Goal: Task Accomplishment & Management: Complete application form

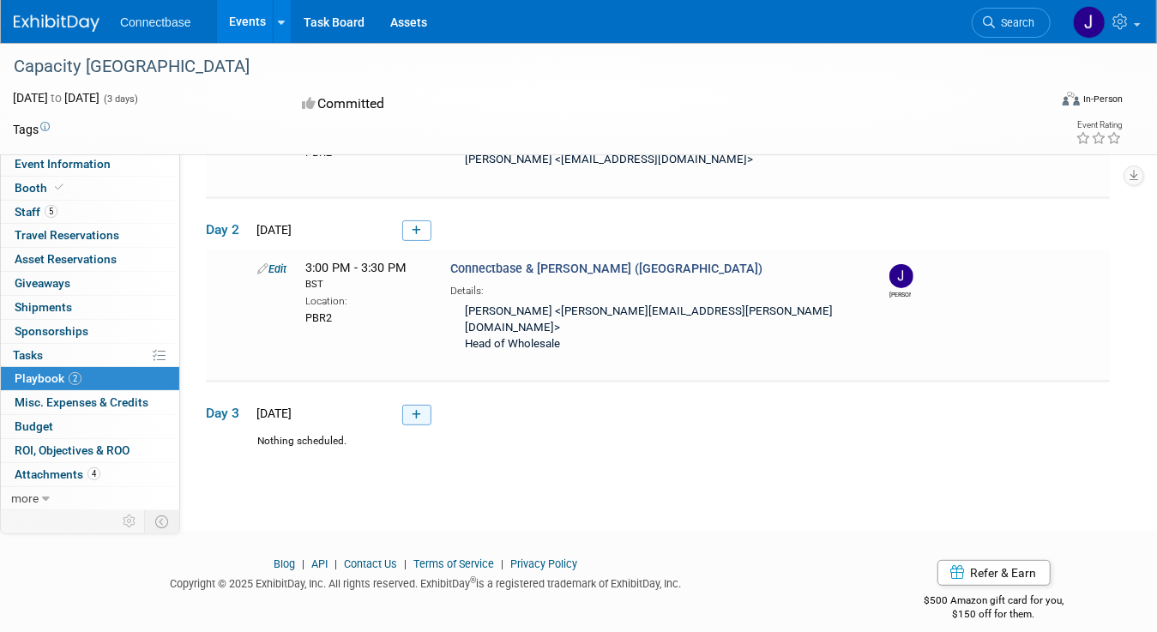
click at [413, 410] on icon at bounding box center [416, 415] width 9 height 10
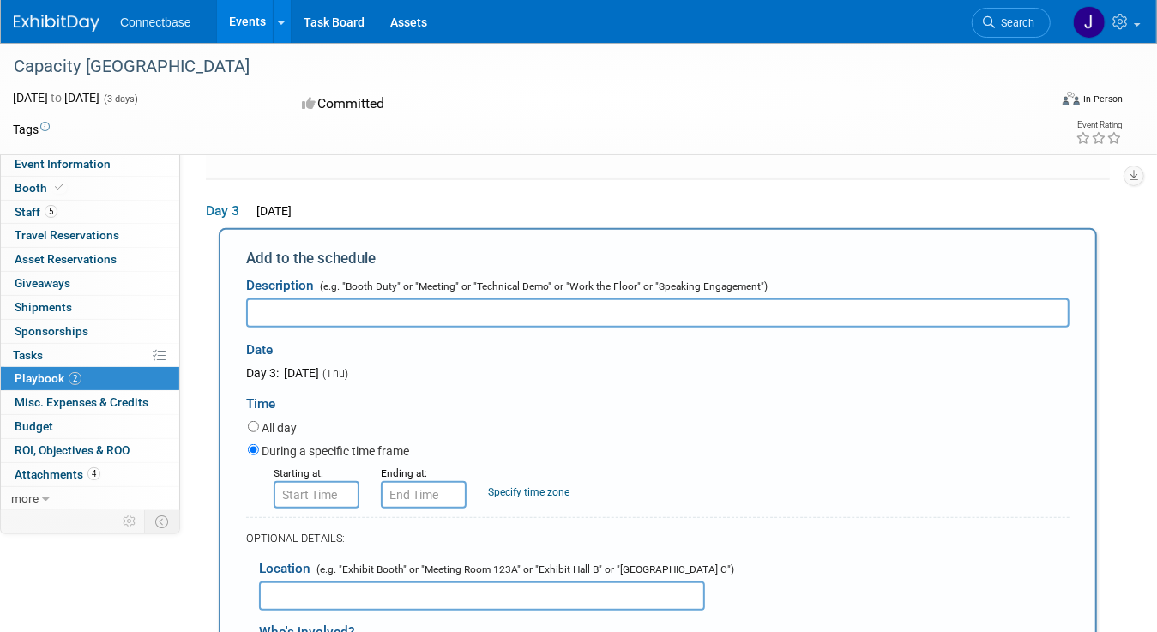
click at [323, 481] on input "text" at bounding box center [317, 494] width 86 height 27
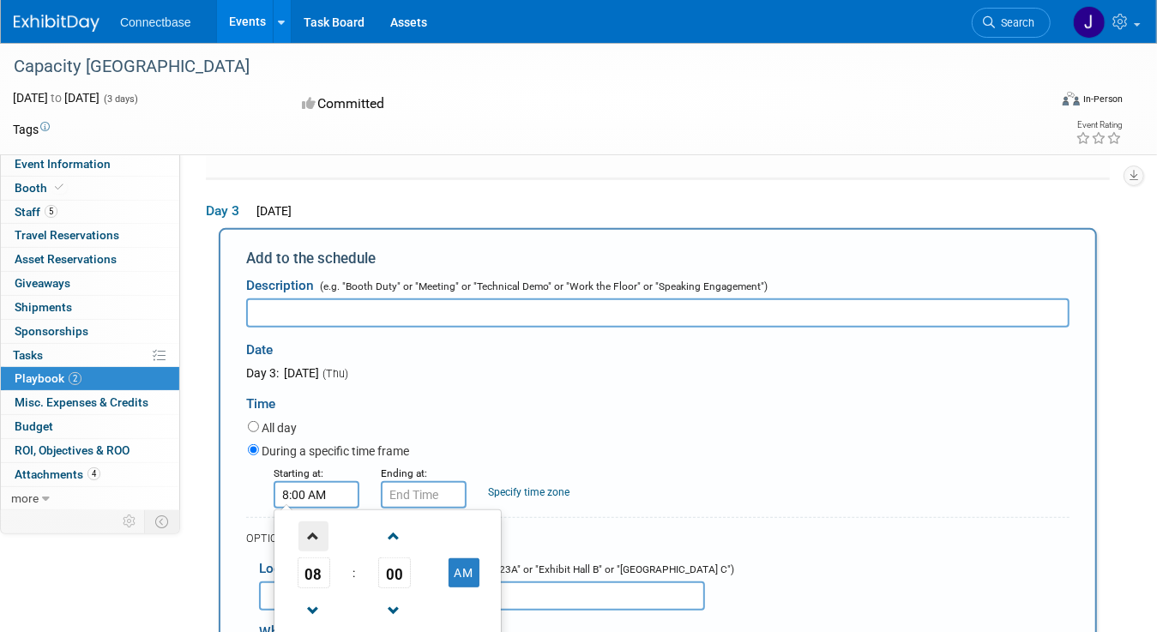
click at [315, 522] on span at bounding box center [314, 537] width 30 height 30
type input "10:00 AM"
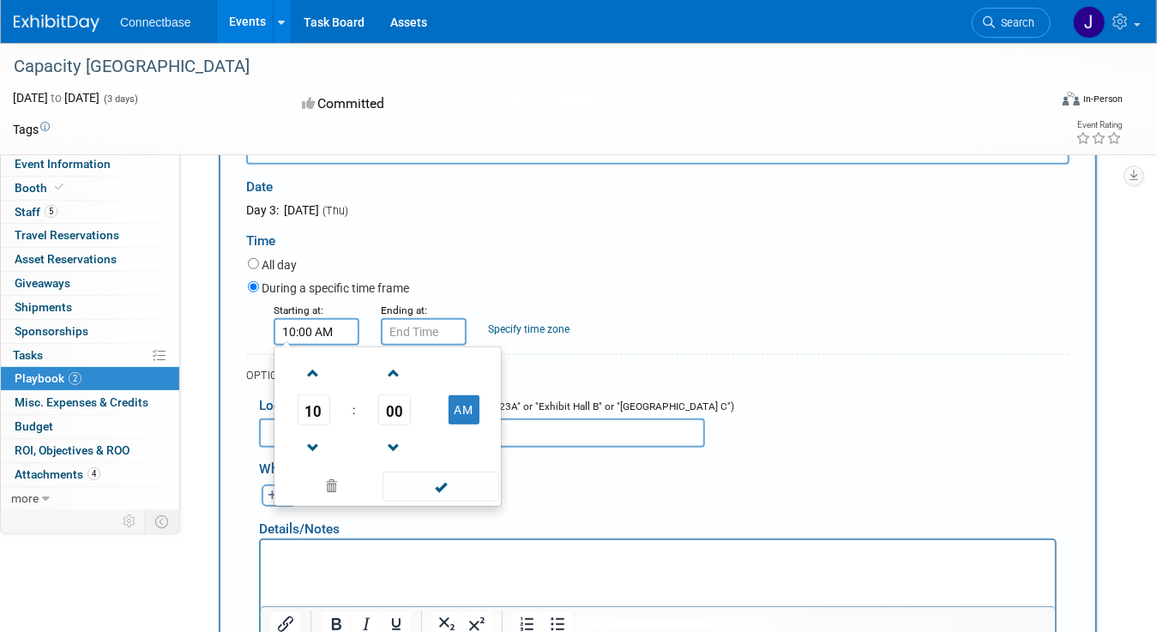
scroll to position [546, 0]
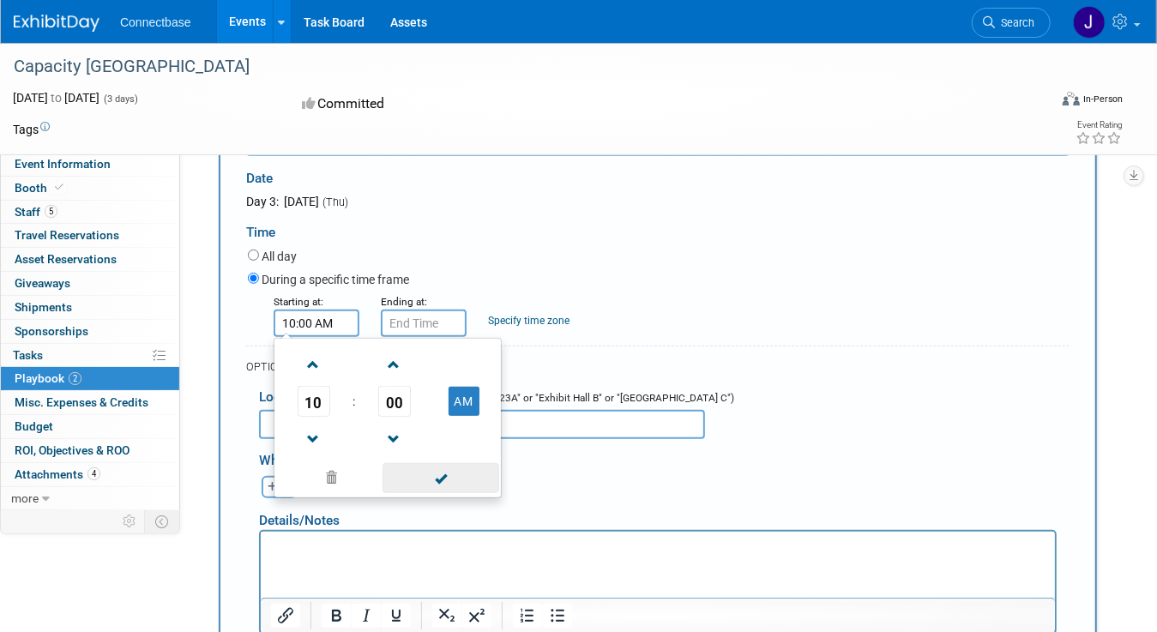
click at [442, 463] on span at bounding box center [441, 478] width 116 height 30
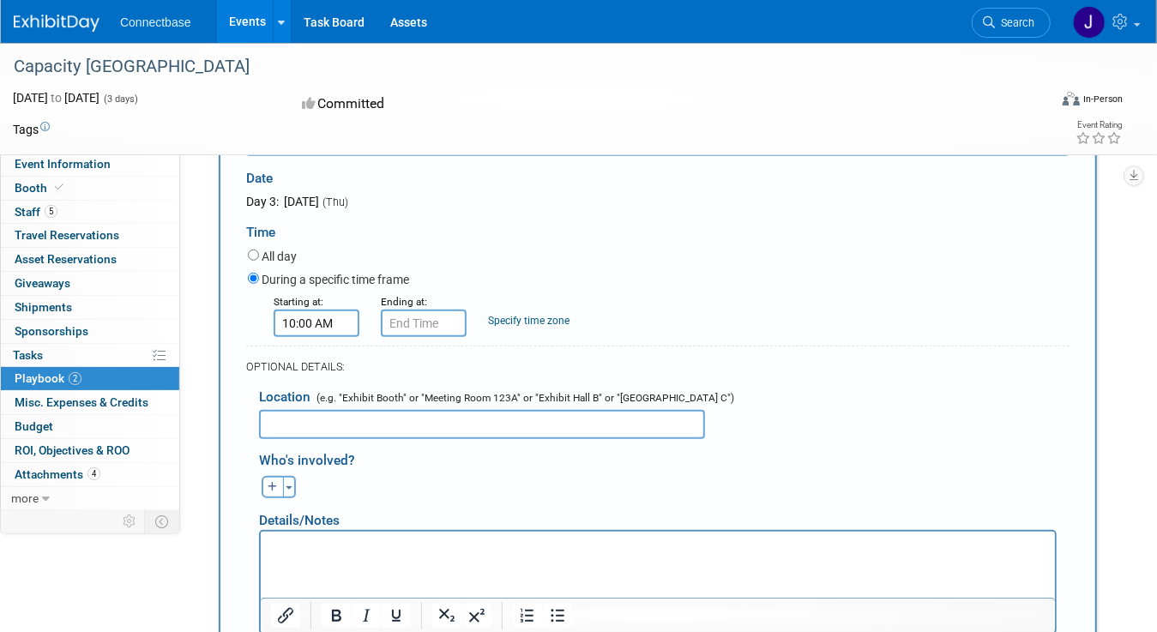
click at [321, 410] on input "text" at bounding box center [482, 424] width 446 height 29
type input "PBR2"
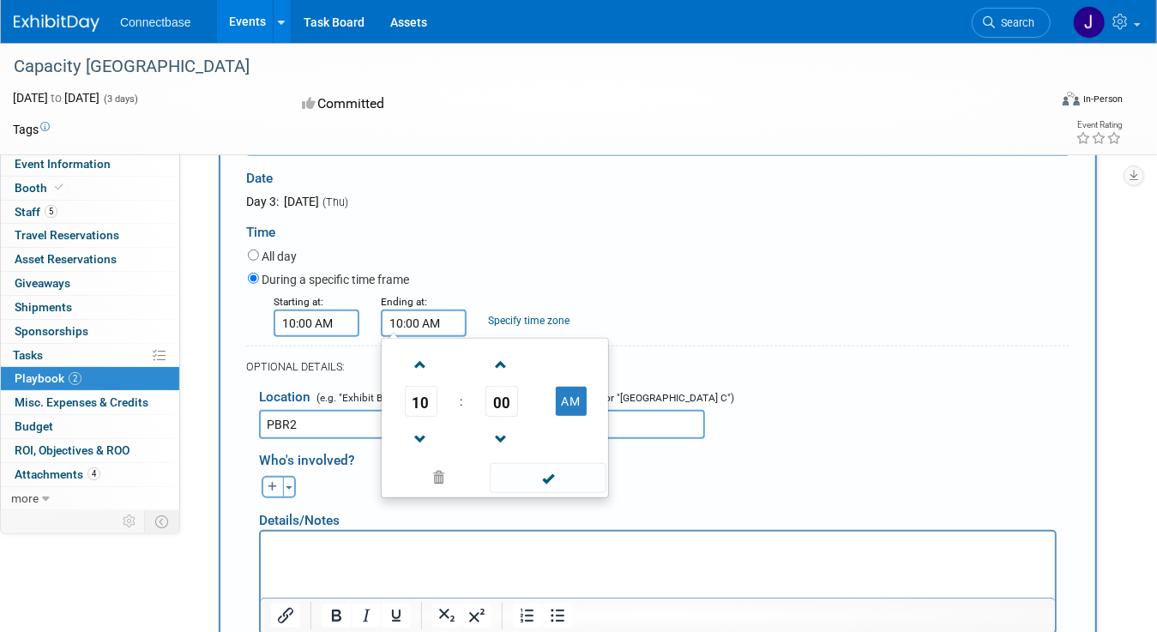
click at [408, 310] on input "10:00 AM" at bounding box center [424, 323] width 86 height 27
click at [511, 386] on span "00" at bounding box center [502, 401] width 33 height 31
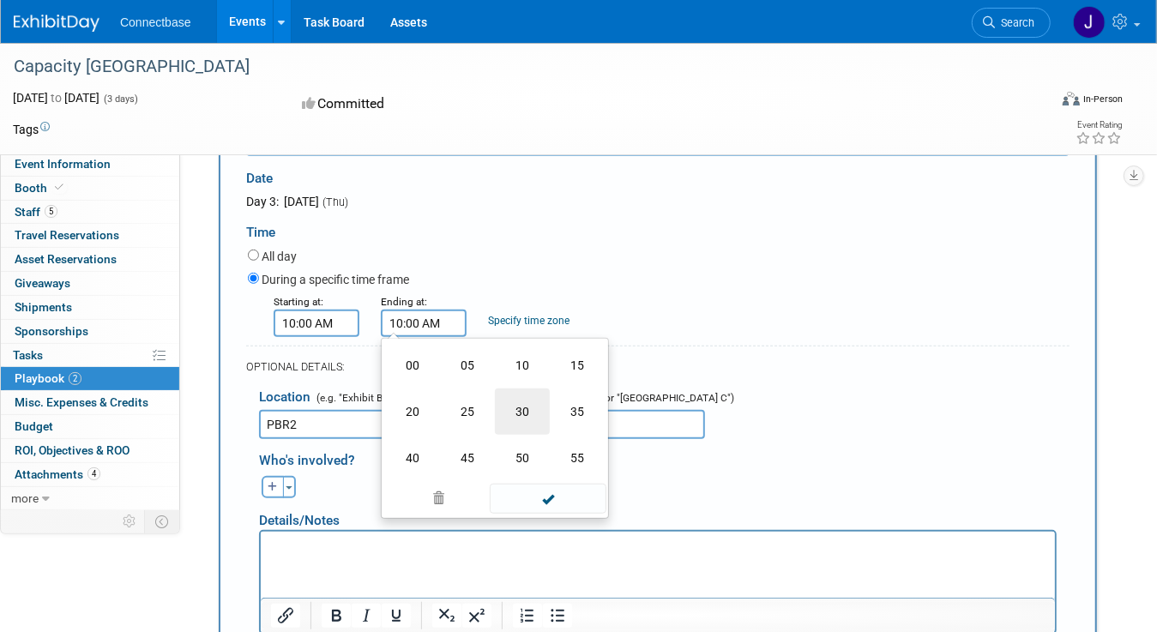
click at [518, 389] on td "30" at bounding box center [522, 412] width 55 height 46
type input "10:30 AM"
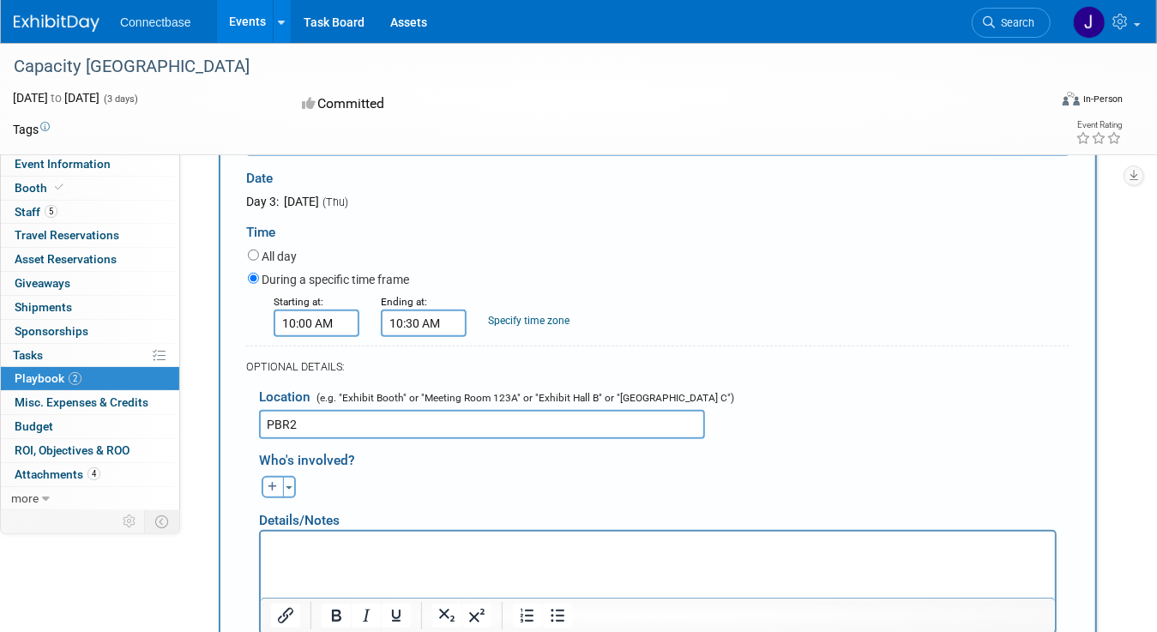
click at [707, 305] on div "Starting at: 10:00 AM Ending at: 10:30 AM Specify time zone Time zone:" at bounding box center [659, 315] width 848 height 45
click at [309, 548] on p "Rich Text Area. Press ALT-0 for help." at bounding box center [657, 547] width 775 height 17
click at [277, 476] on button "button" at bounding box center [273, 487] width 22 height 22
select select
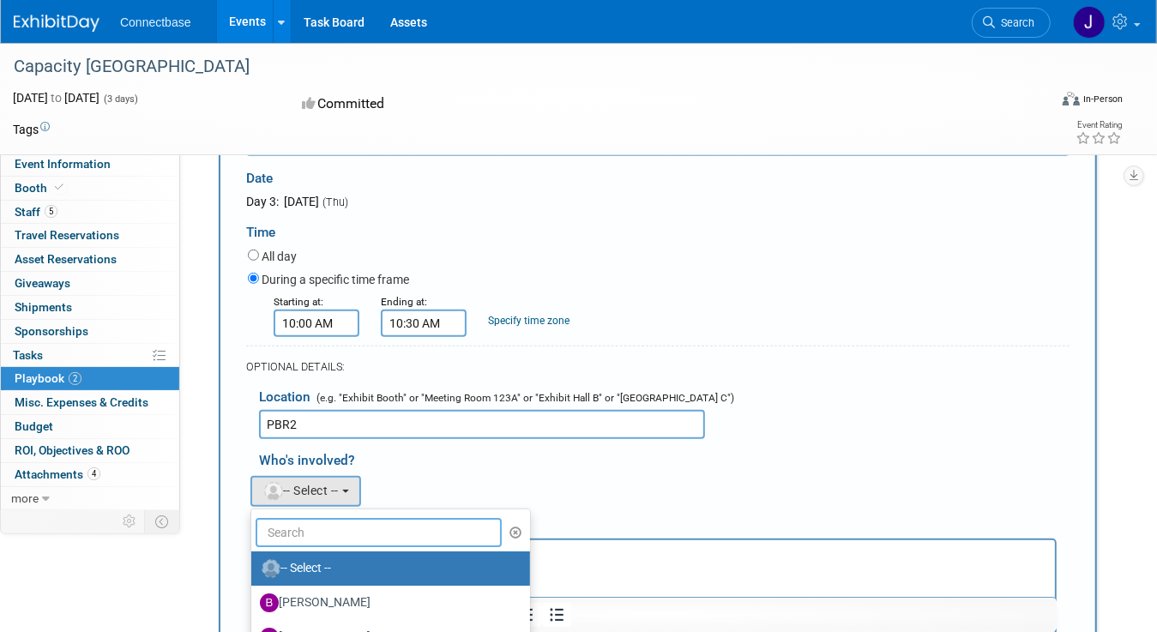
click at [294, 518] on input "text" at bounding box center [379, 532] width 246 height 29
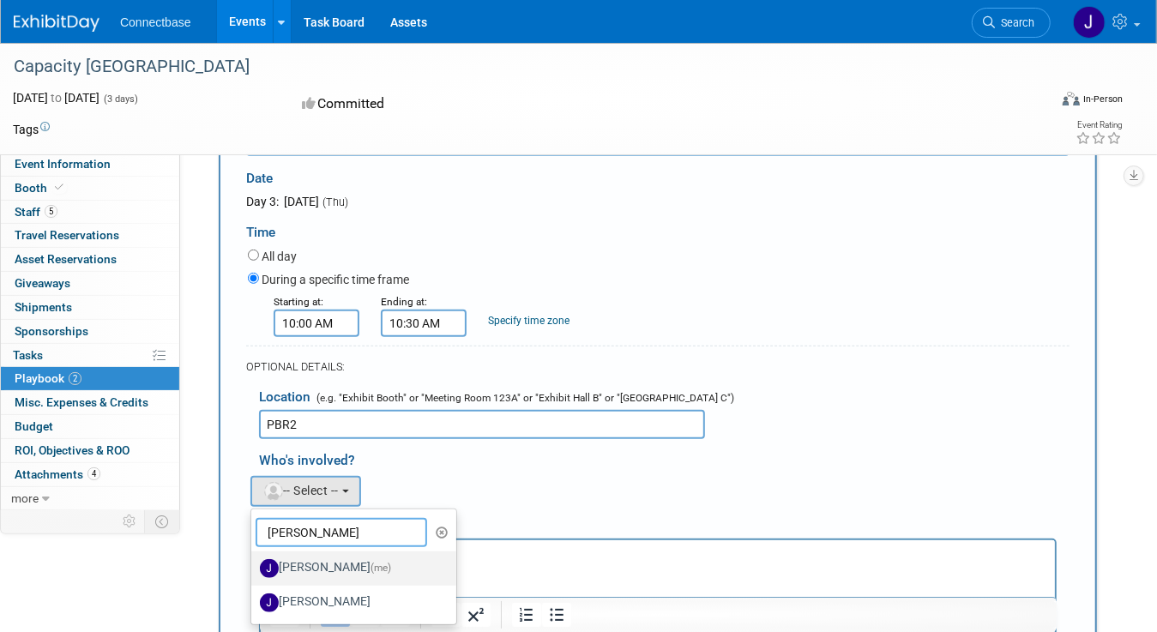
type input "[PERSON_NAME]"
click at [293, 555] on label "[PERSON_NAME] (me)" at bounding box center [349, 568] width 179 height 27
click at [254, 561] on input "[PERSON_NAME] (me)" at bounding box center [248, 566] width 11 height 11
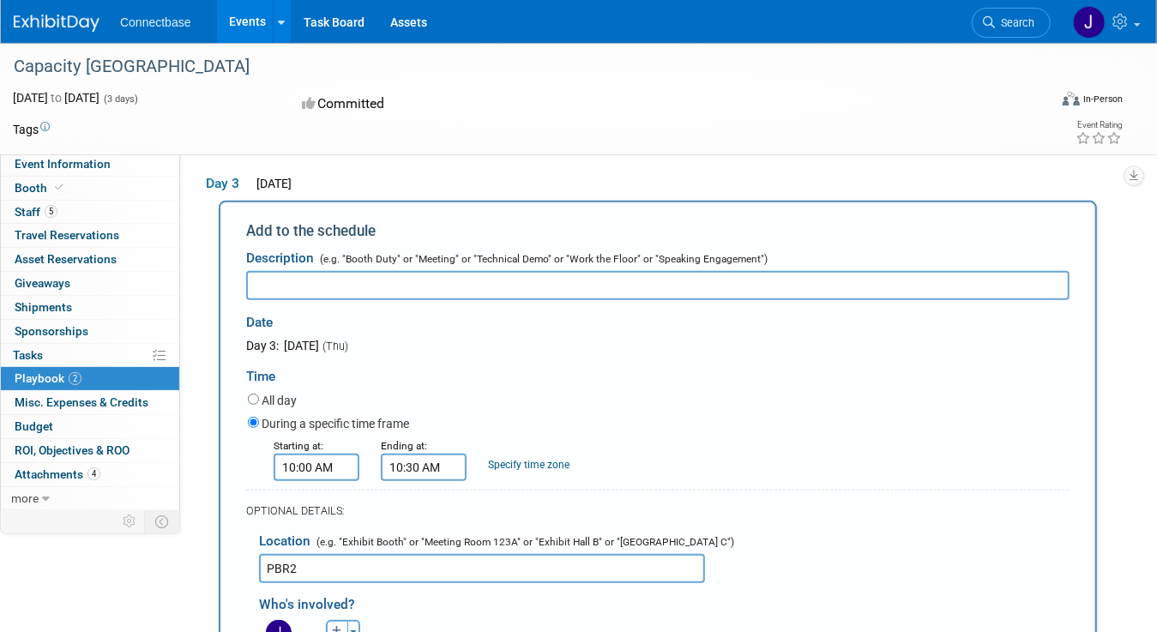
scroll to position [374, 0]
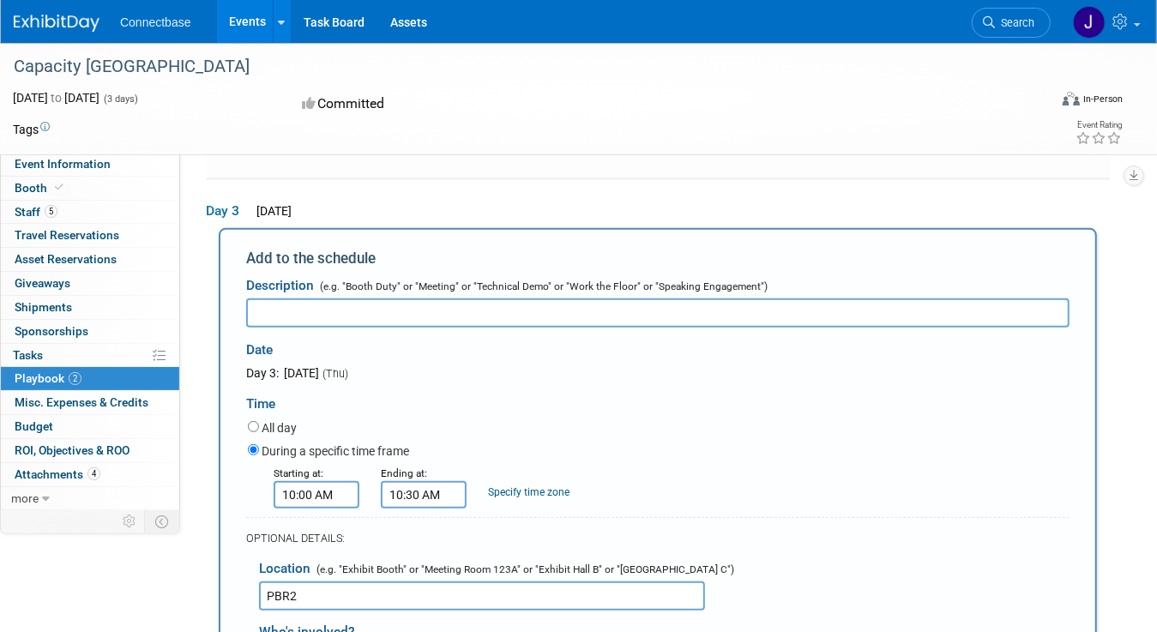
click at [305, 299] on input "text" at bounding box center [658, 313] width 824 height 29
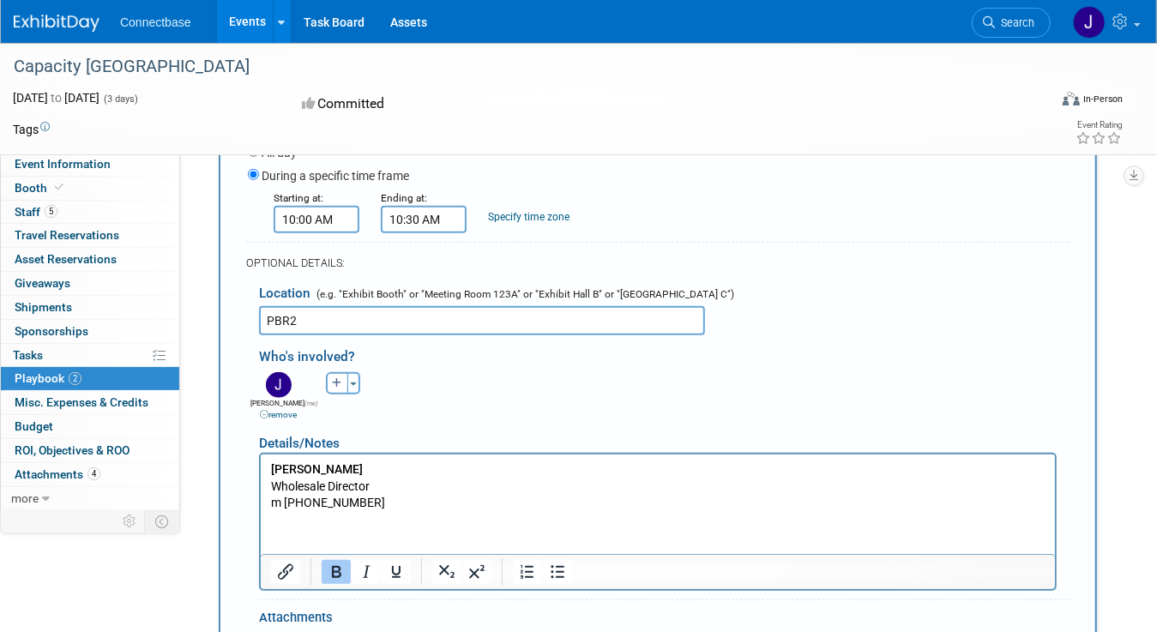
scroll to position [803, 0]
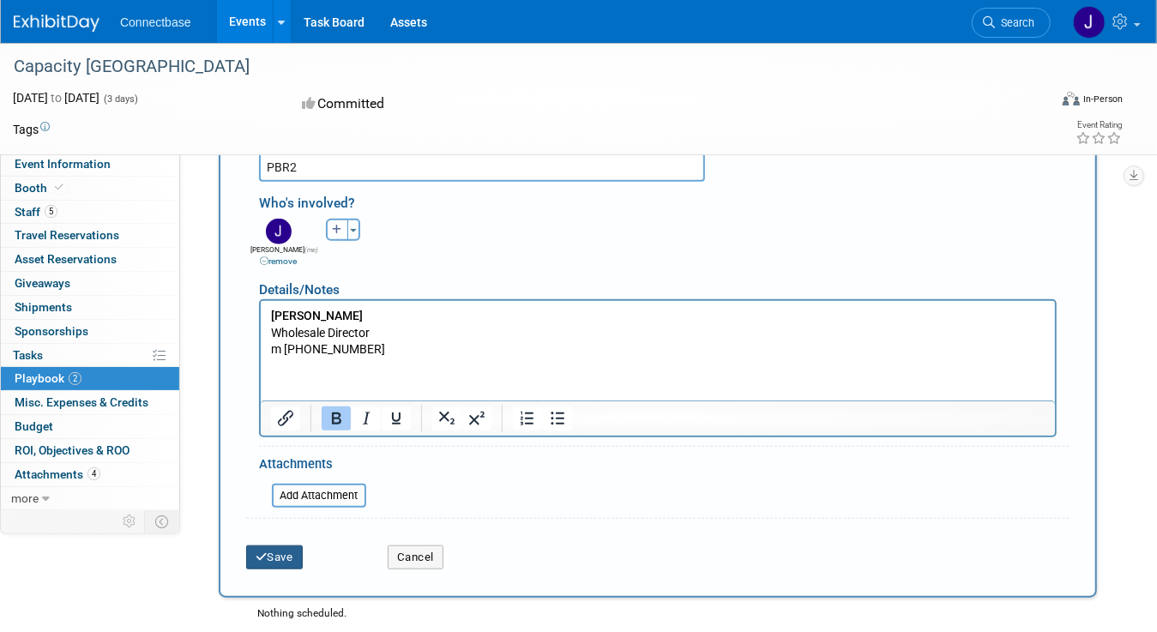
type input "Netia ([GEOGRAPHIC_DATA])"
click at [271, 546] on button "Save" at bounding box center [274, 558] width 57 height 24
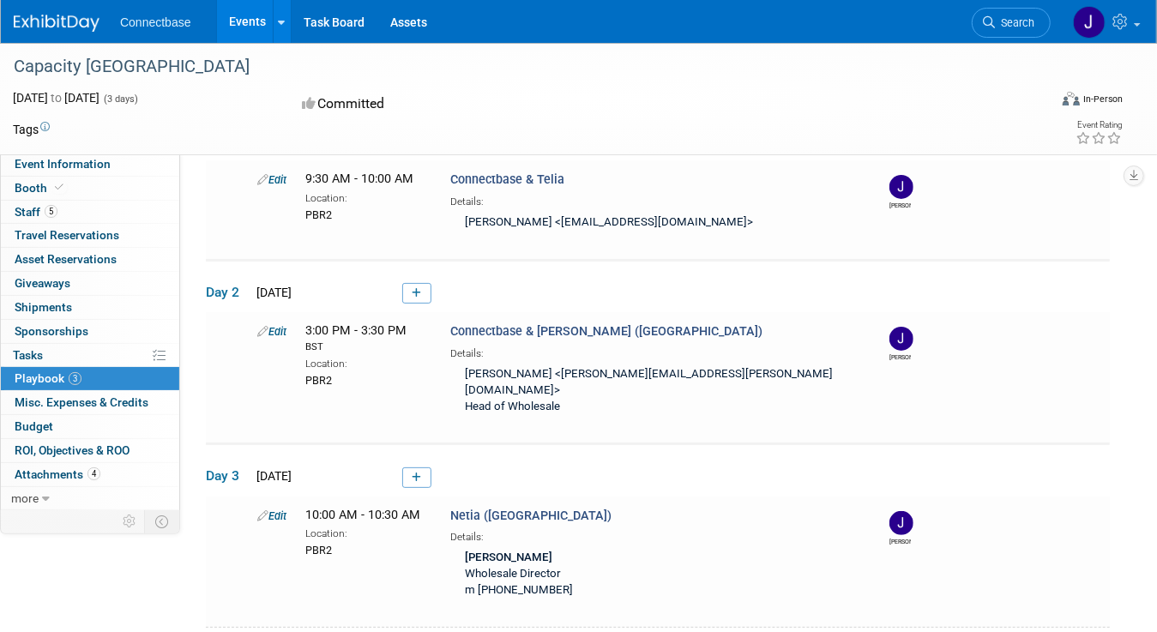
scroll to position [103, 0]
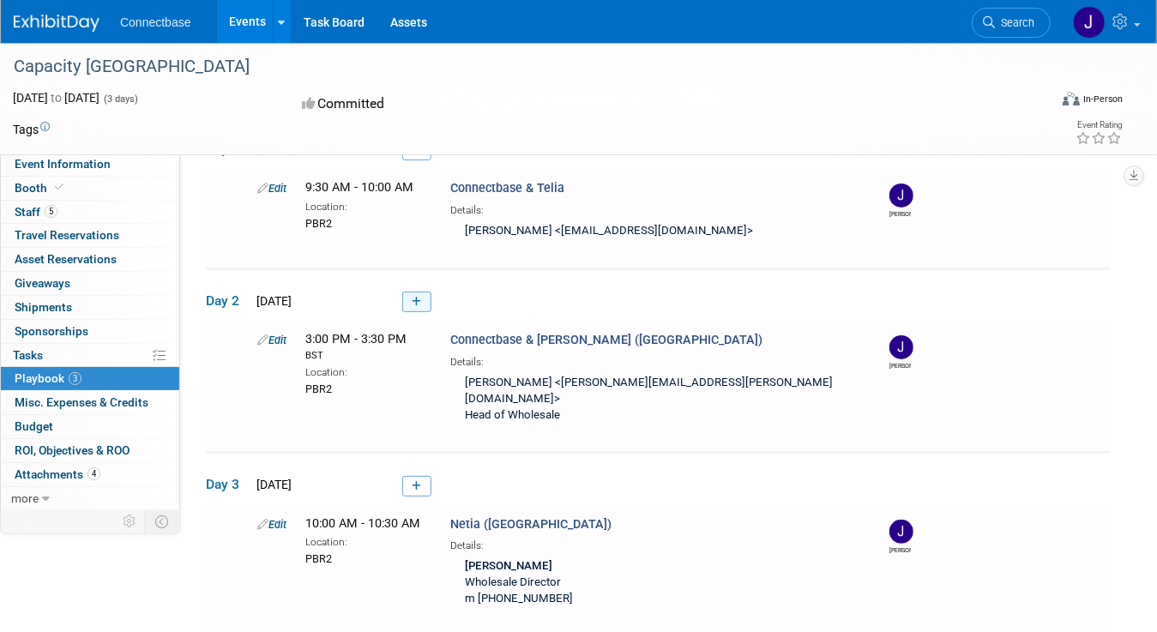
click at [420, 300] on icon at bounding box center [416, 302] width 9 height 10
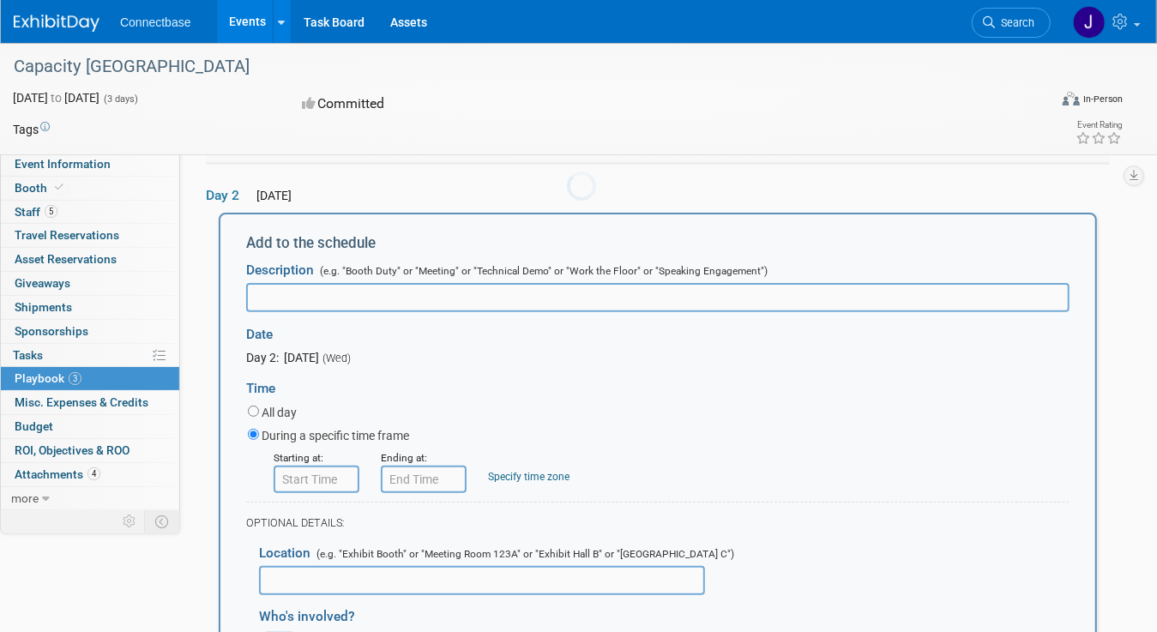
scroll to position [0, 0]
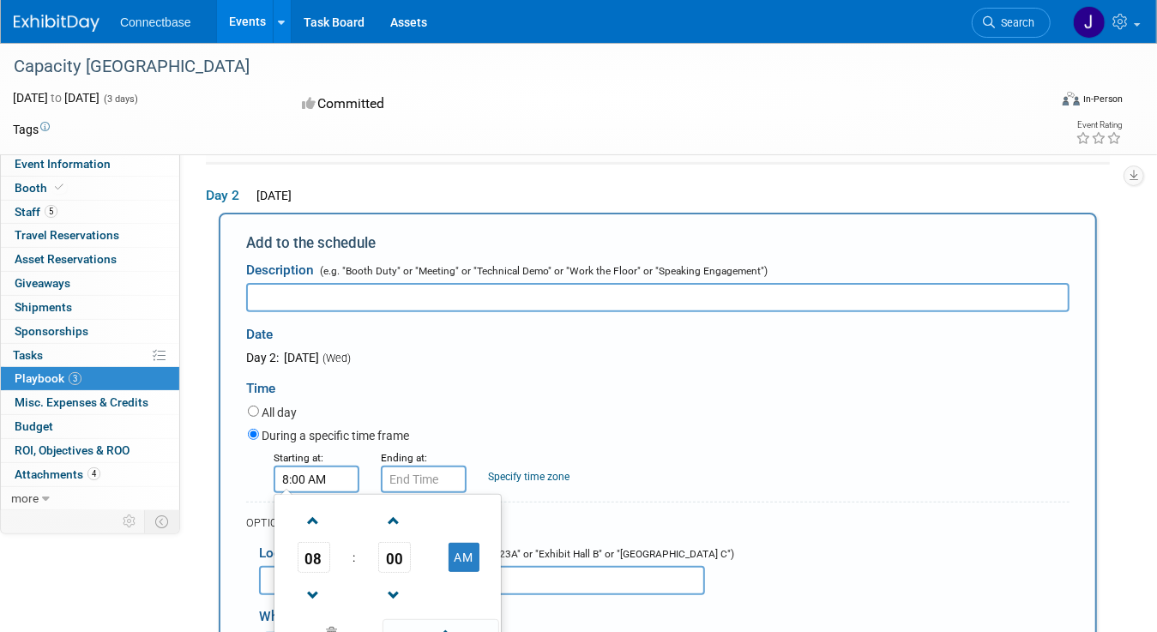
click at [317, 487] on input "8:00 AM" at bounding box center [317, 479] width 86 height 27
click at [317, 523] on span at bounding box center [314, 521] width 30 height 30
click at [395, 550] on span "00" at bounding box center [394, 557] width 33 height 31
click at [416, 559] on td "30" at bounding box center [415, 568] width 55 height 46
type input "9:30 AM"
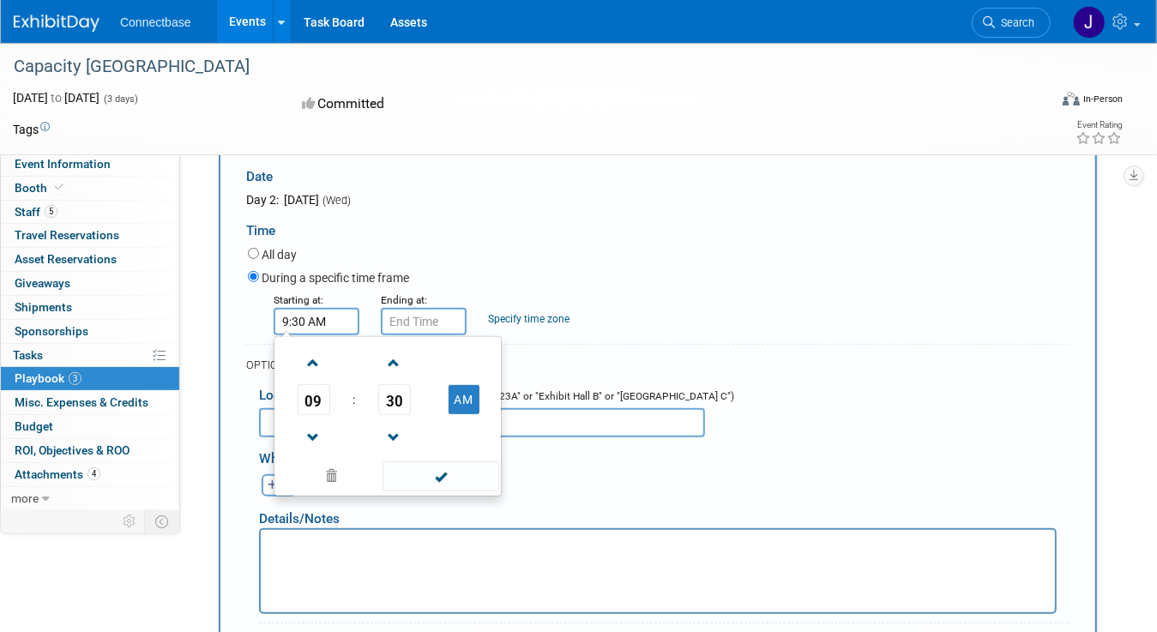
scroll to position [464, 0]
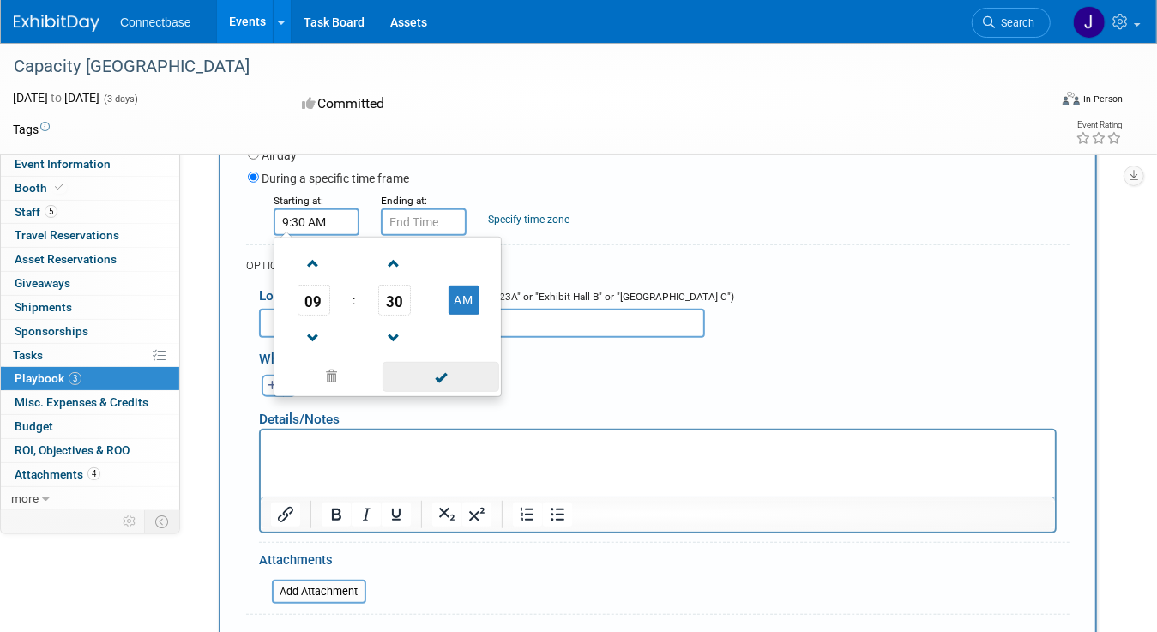
click at [437, 376] on span at bounding box center [441, 377] width 116 height 30
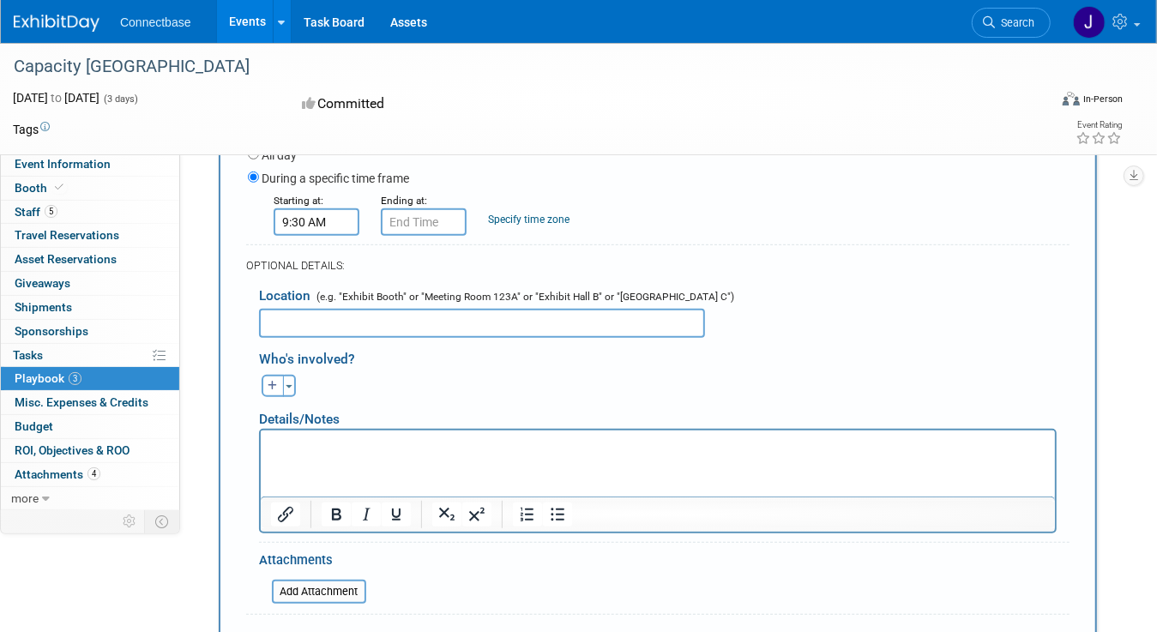
click at [302, 322] on input "text" at bounding box center [482, 323] width 446 height 29
type input "PBR2"
click at [408, 230] on input "9:30 AM" at bounding box center [424, 221] width 86 height 27
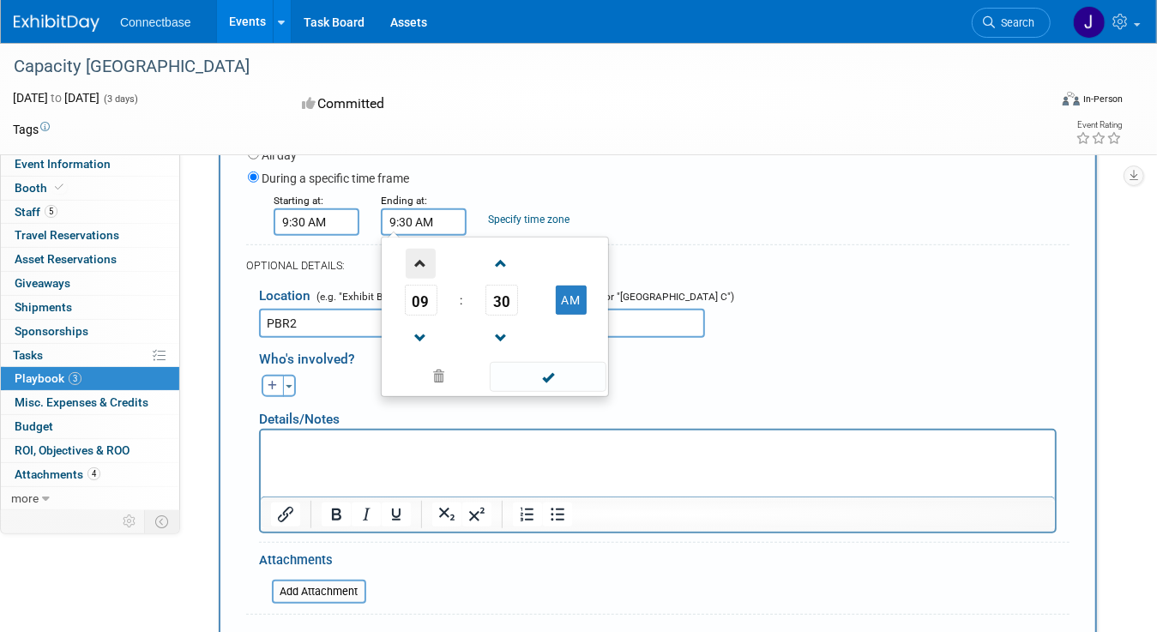
click at [419, 265] on span at bounding box center [421, 264] width 30 height 30
click at [498, 298] on span "30" at bounding box center [502, 300] width 33 height 31
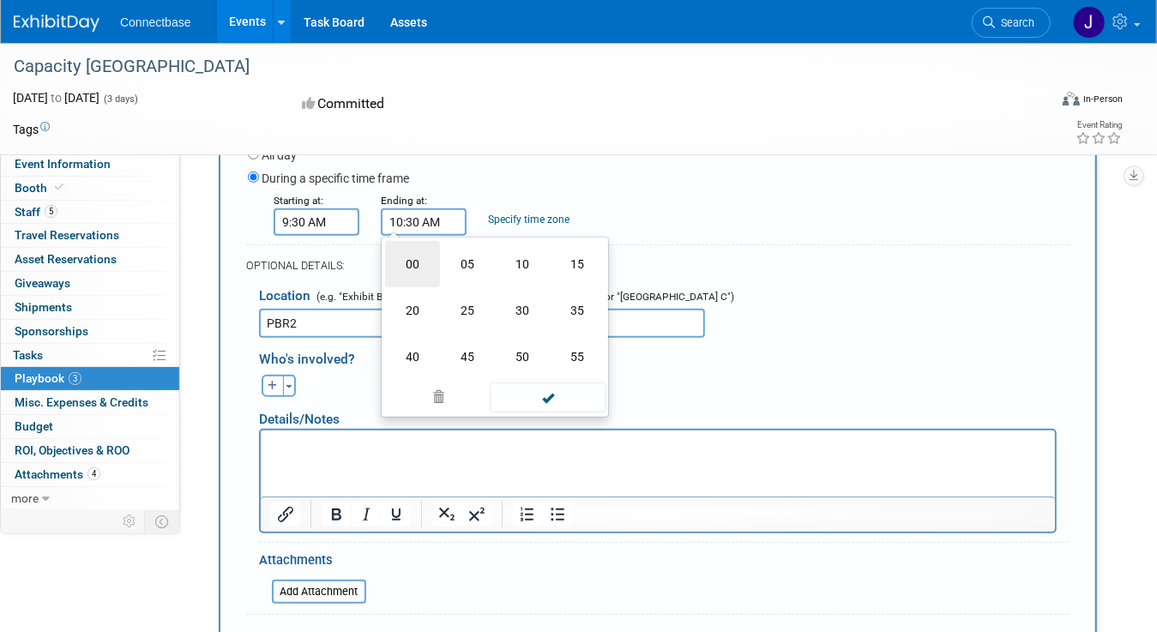
click at [411, 263] on td "00" at bounding box center [412, 264] width 55 height 46
type input "10:00 AM"
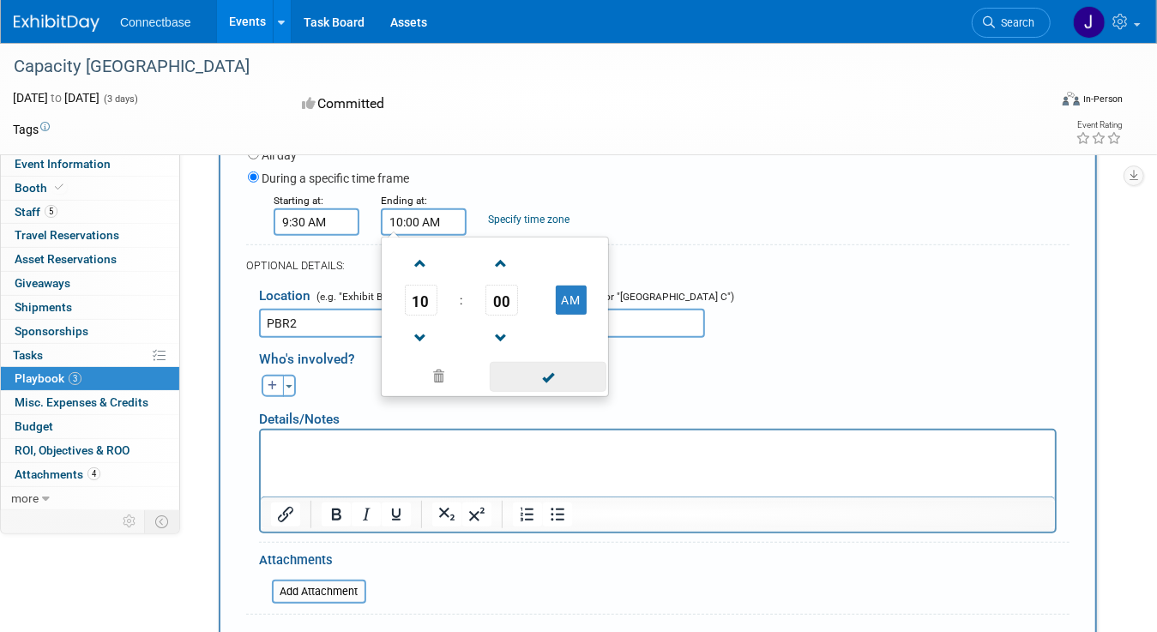
click at [527, 372] on span at bounding box center [548, 377] width 116 height 30
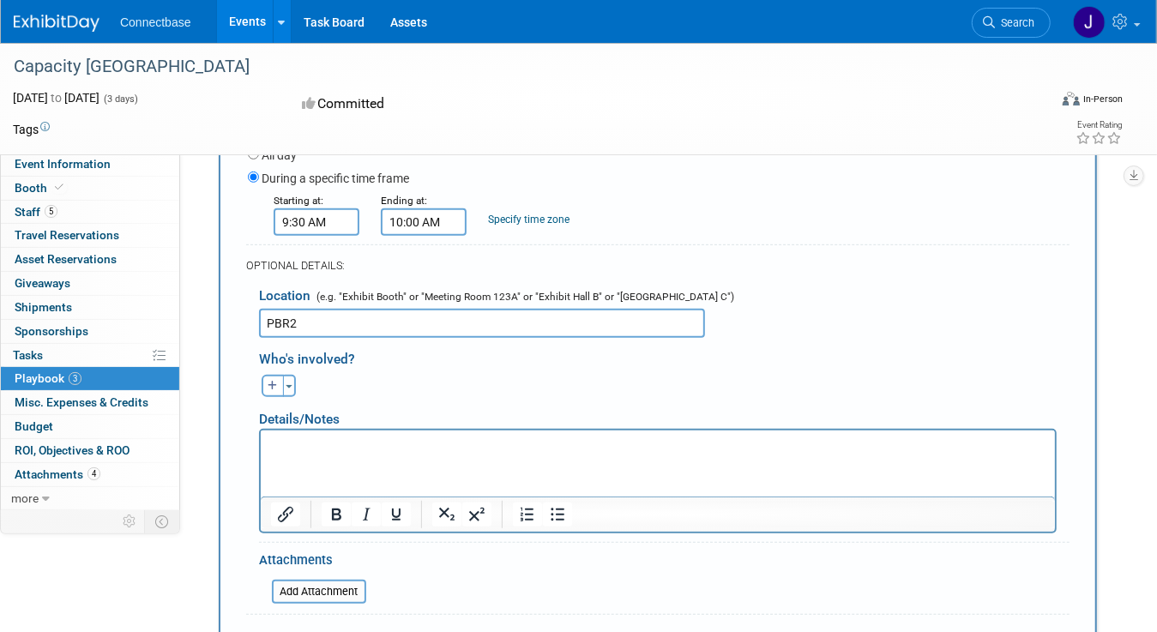
click at [303, 443] on p "Rich Text Area. Press ALT-0 for help." at bounding box center [657, 446] width 775 height 17
paste body "Rich Text Area. Press ALT-0 for help."
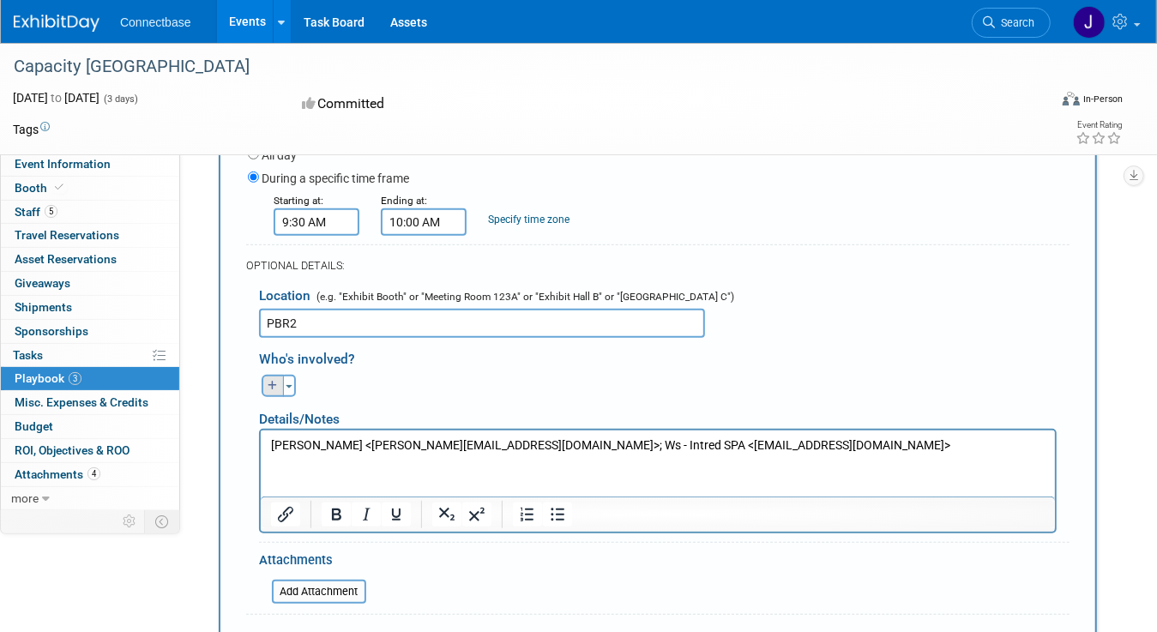
click at [270, 384] on icon "button" at bounding box center [273, 386] width 10 height 10
select select
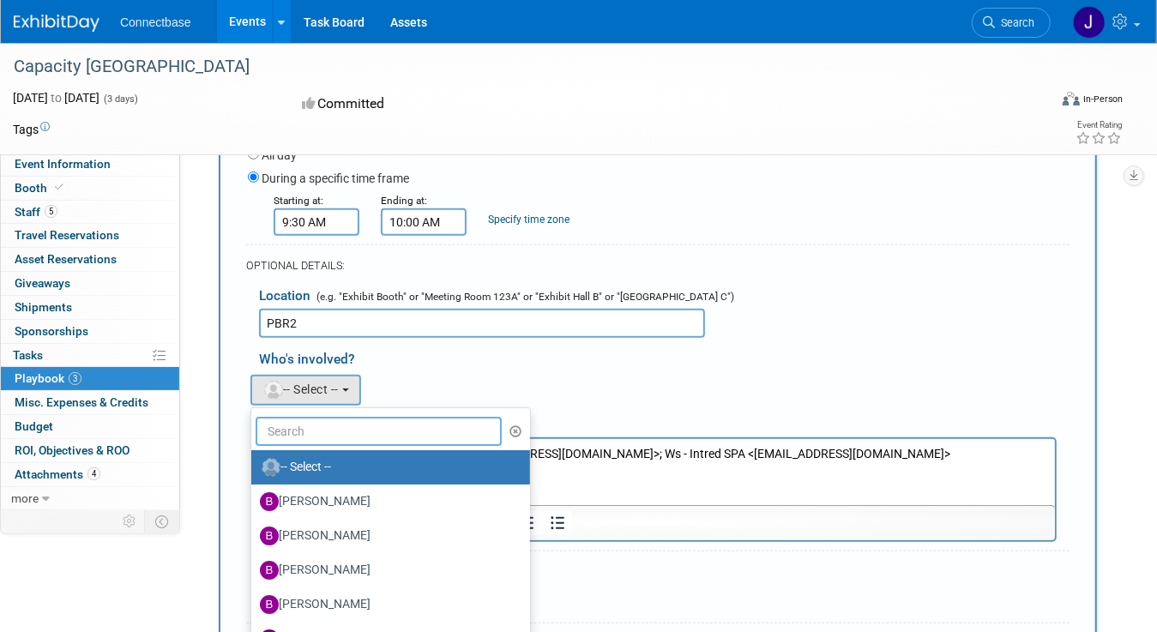
click at [288, 420] on input "text" at bounding box center [379, 431] width 246 height 29
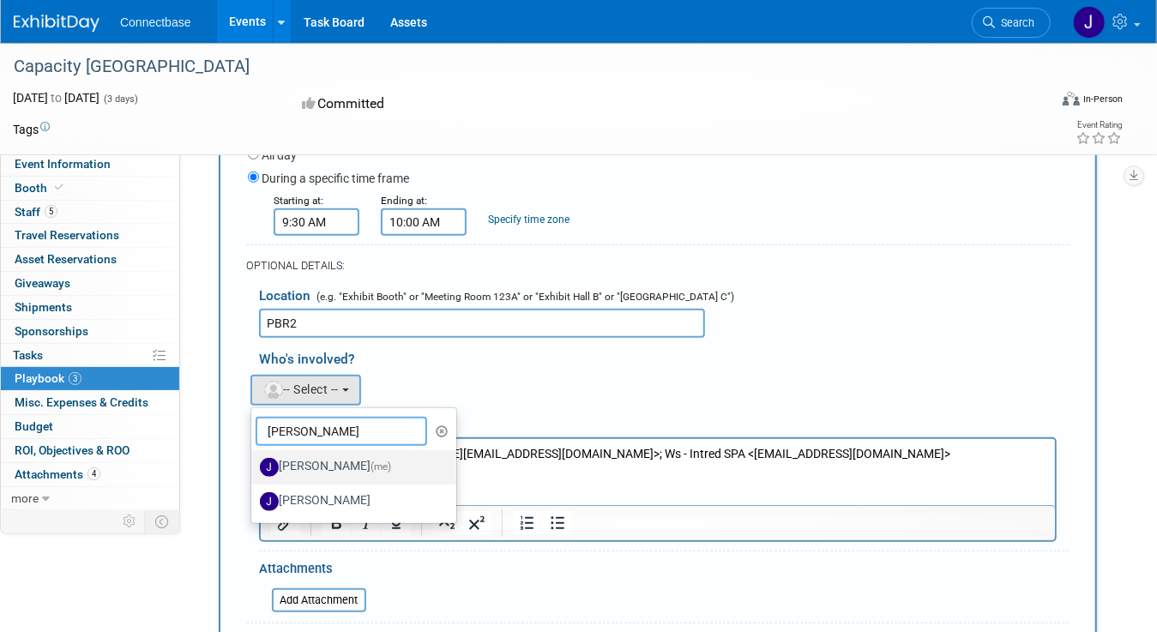
type input "[PERSON_NAME]"
click at [294, 463] on label "[PERSON_NAME] (me)" at bounding box center [349, 467] width 179 height 27
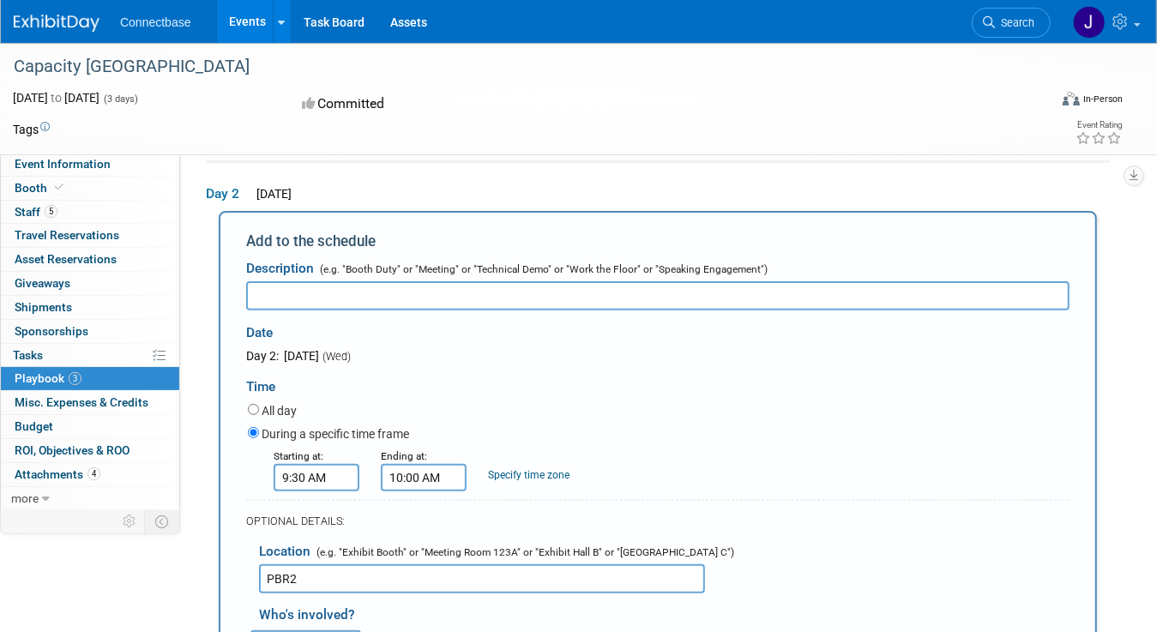
scroll to position [207, 0]
click at [351, 295] on input "text" at bounding box center [658, 297] width 824 height 29
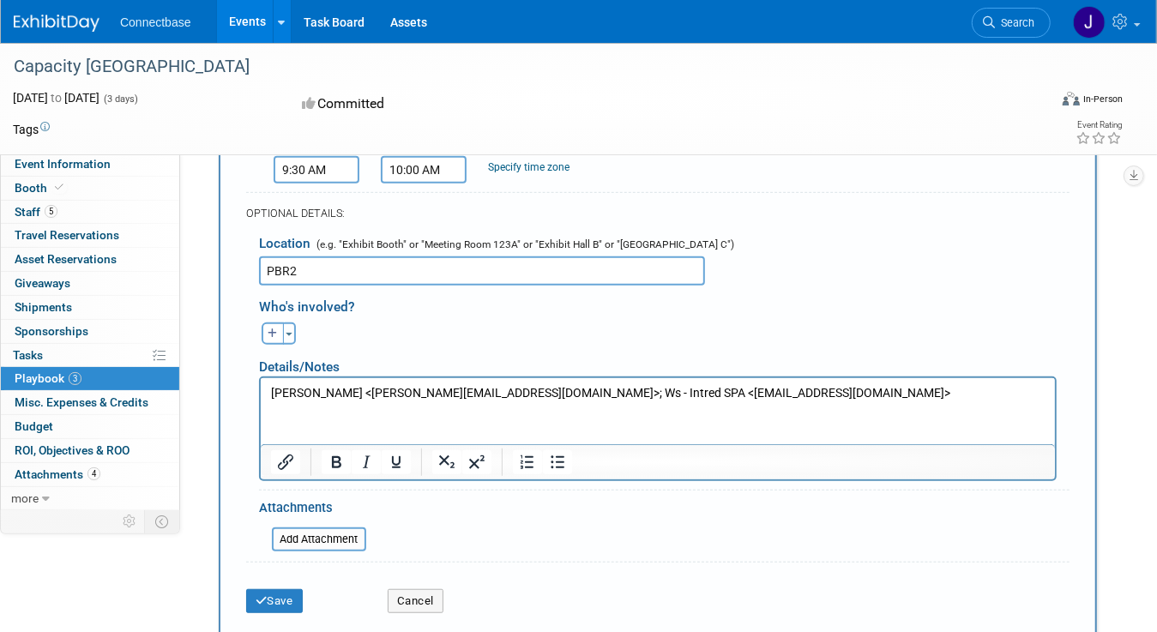
scroll to position [550, 0]
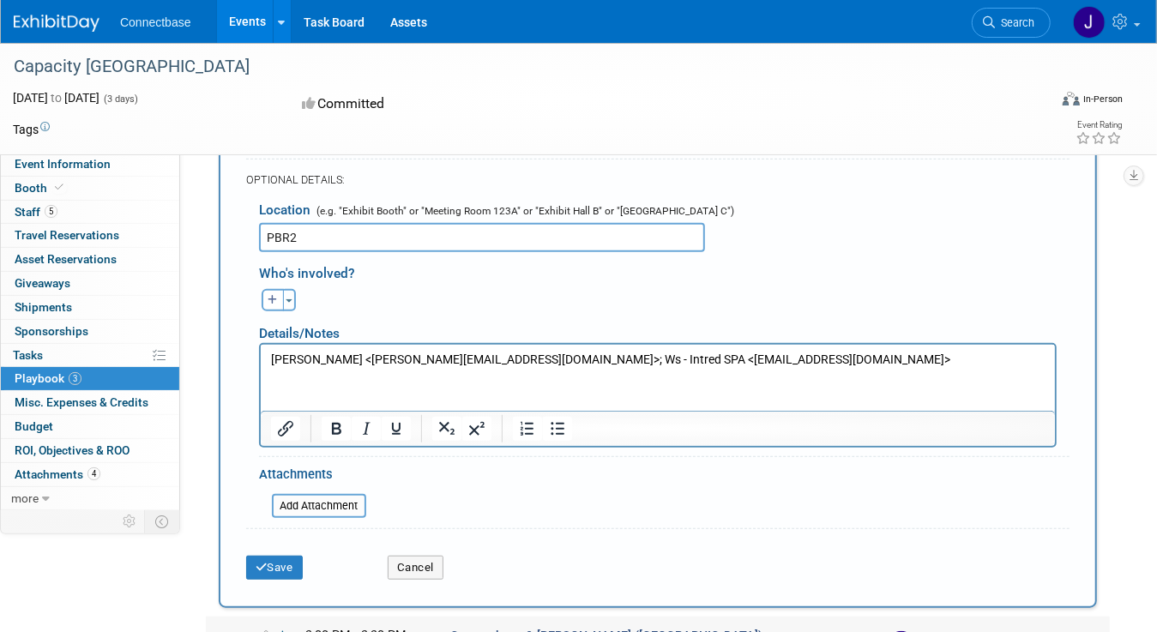
type input "Intred ([GEOGRAPHIC_DATA])"
click at [272, 359] on p "[PERSON_NAME] <[PERSON_NAME][EMAIL_ADDRESS][DOMAIN_NAME]>; Ws - Intred SPA <[EM…" at bounding box center [657, 360] width 775 height 17
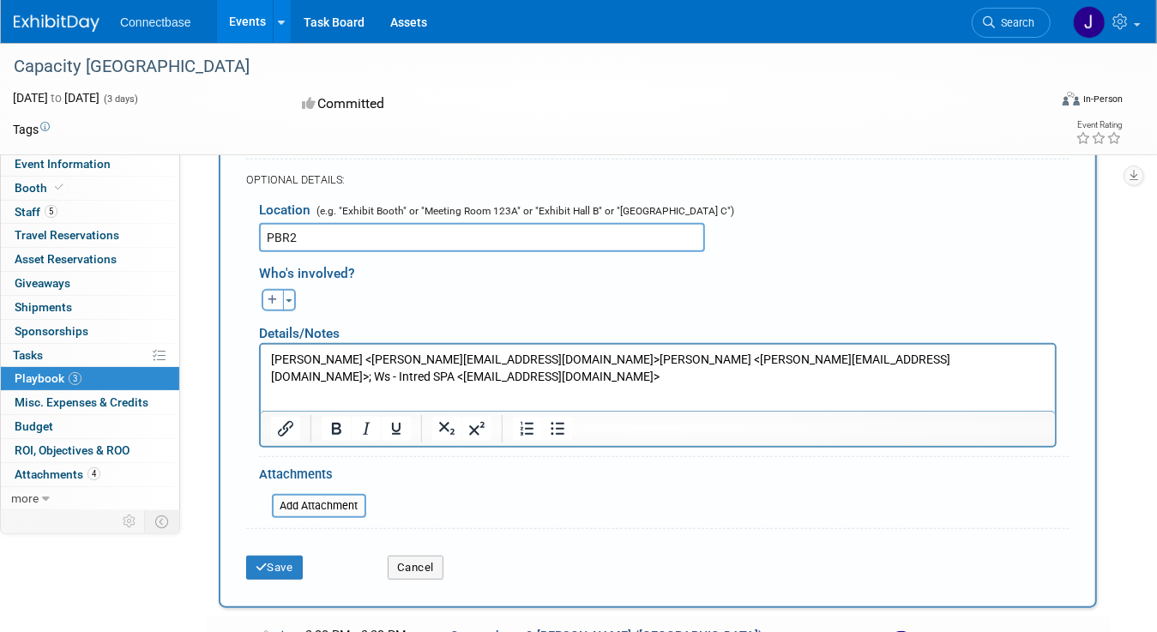
click at [498, 355] on p "[PERSON_NAME] <[PERSON_NAME][EMAIL_ADDRESS][DOMAIN_NAME]>[PERSON_NAME] <[PERSON…" at bounding box center [657, 368] width 775 height 33
drag, startPoint x: 702, startPoint y: 357, endPoint x: 999, endPoint y: 359, distance: 296.9
click at [999, 359] on p "[PERSON_NAME] <[PERSON_NAME][EMAIL_ADDRESS][DOMAIN_NAME]> [PERSON_NAME] <[PERSO…" at bounding box center [657, 368] width 775 height 33
click at [260, 569] on button "Save" at bounding box center [274, 568] width 57 height 24
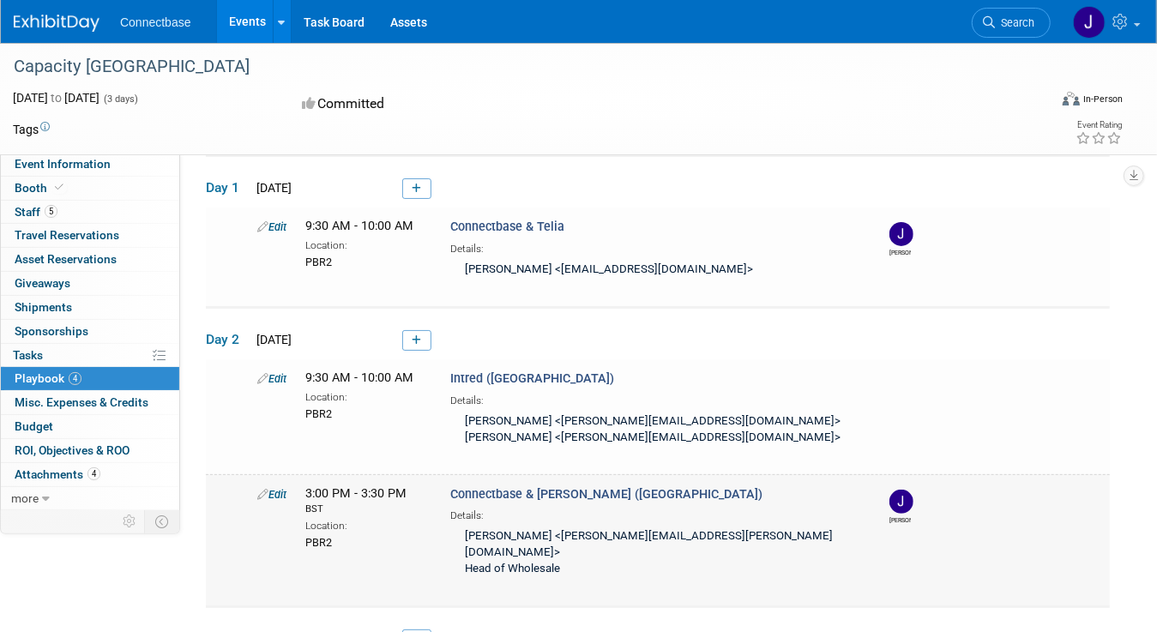
scroll to position [0, 0]
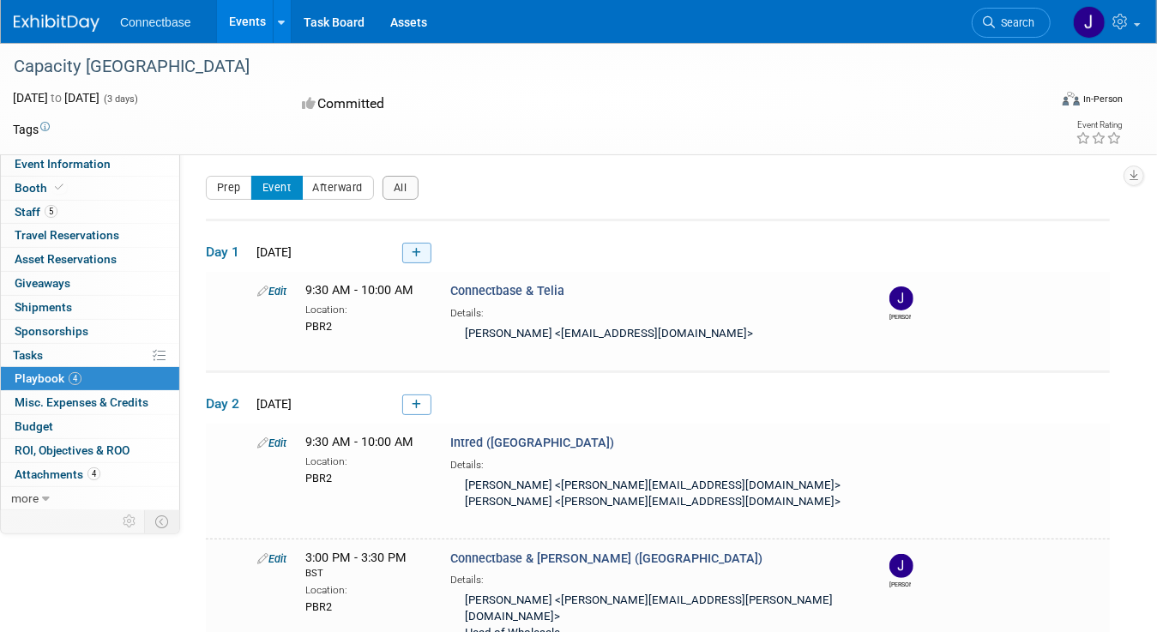
click at [414, 254] on icon at bounding box center [416, 253] width 9 height 10
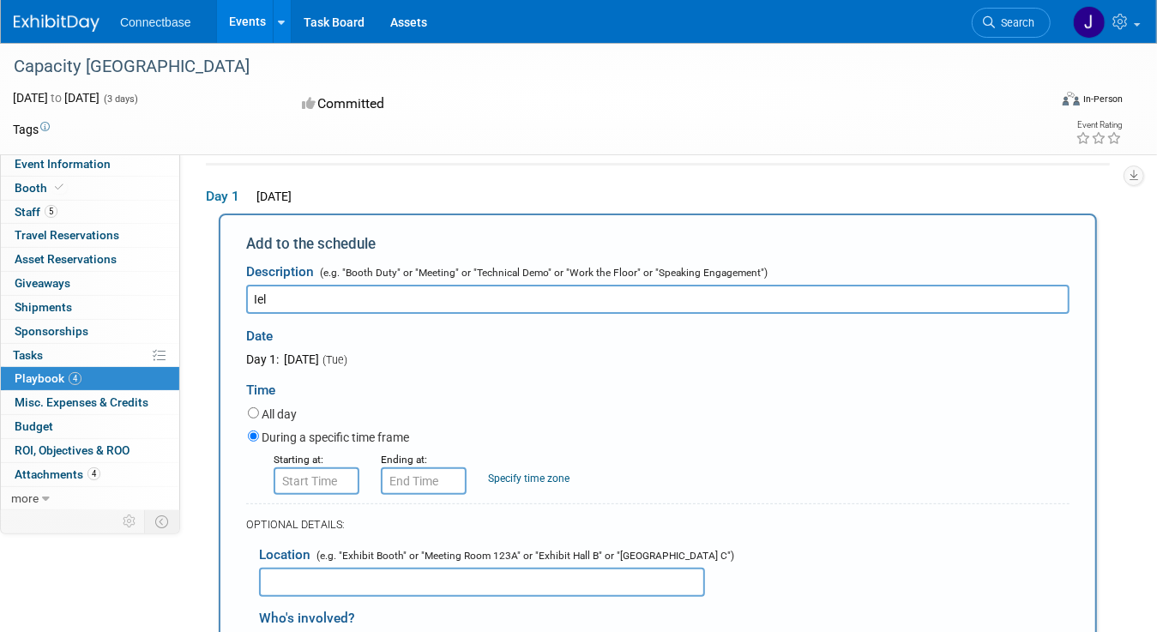
type input "Ielo"
drag, startPoint x: 290, startPoint y: 290, endPoint x: 247, endPoint y: 290, distance: 42.9
click at [247, 290] on input "Ielo" at bounding box center [658, 299] width 824 height 29
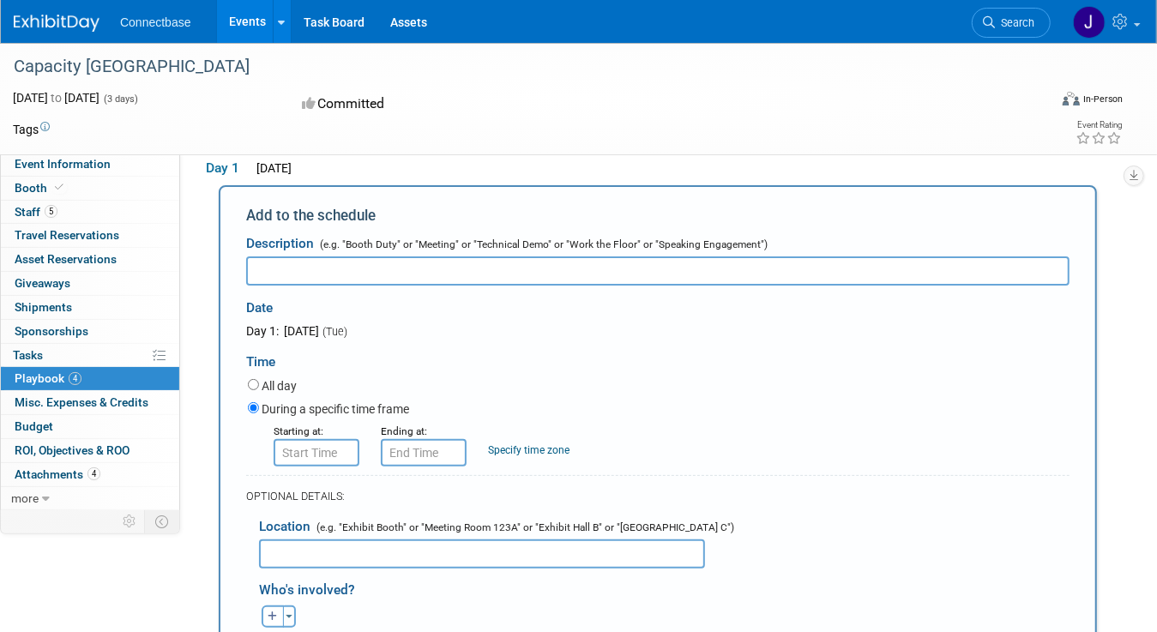
scroll to position [56, 0]
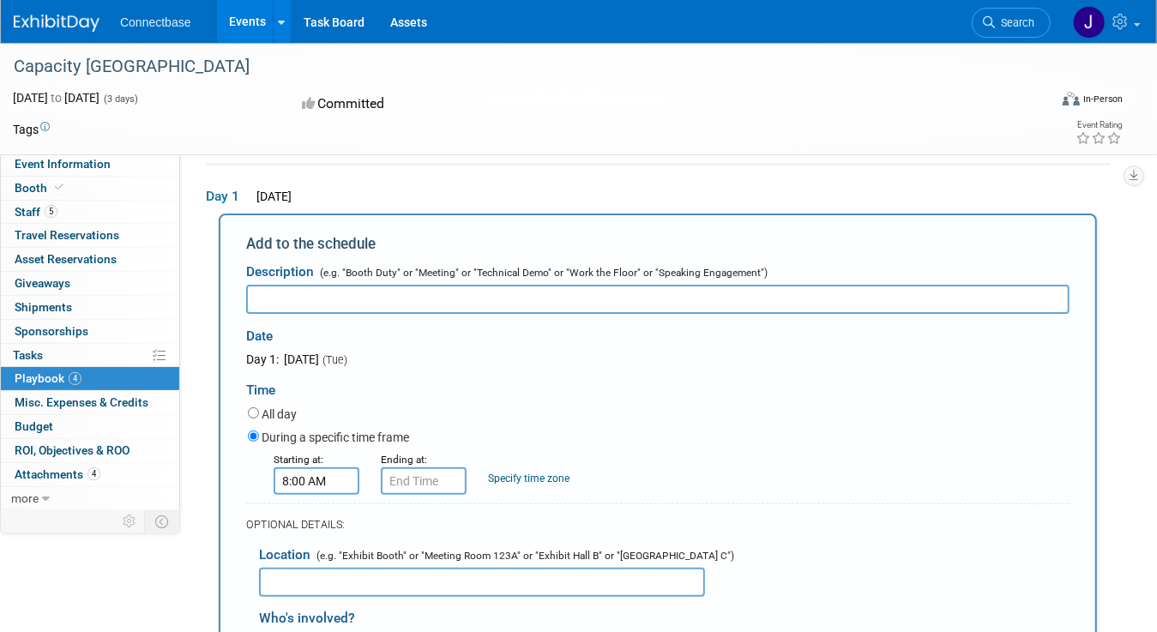
click at [317, 483] on input "8:00 AM" at bounding box center [317, 481] width 86 height 27
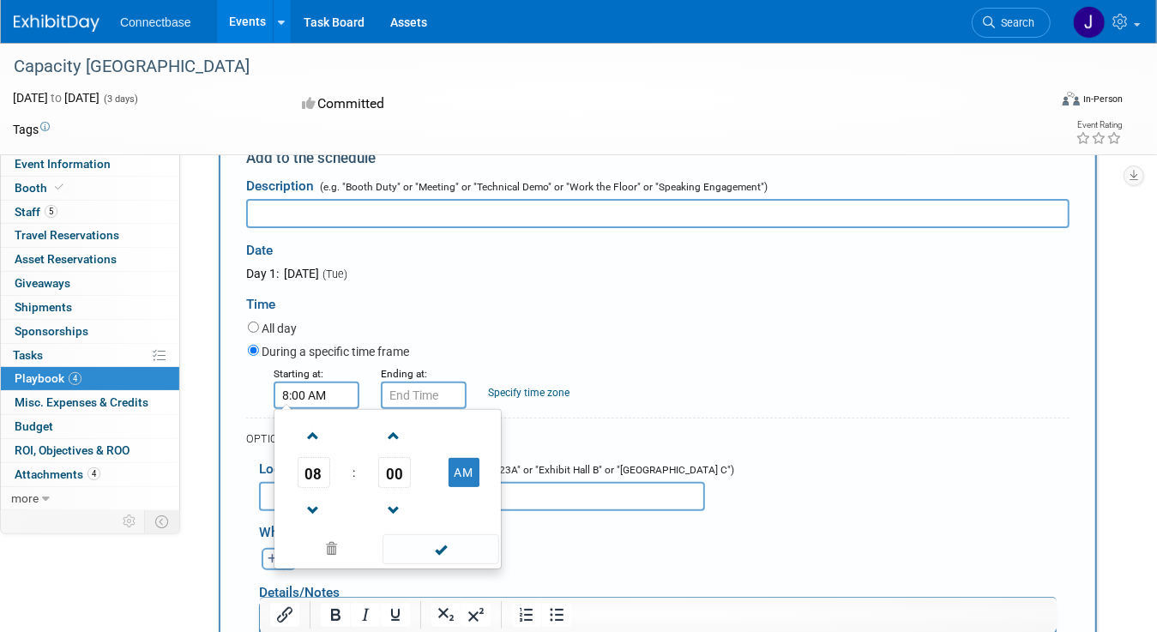
scroll to position [227, 0]
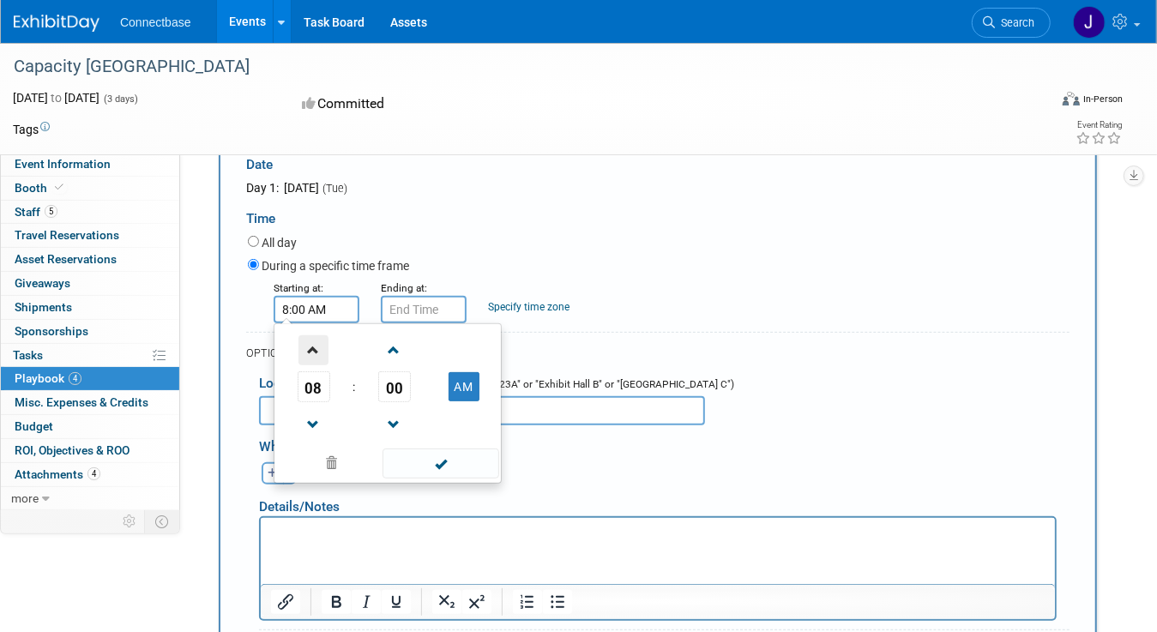
click at [311, 356] on span at bounding box center [314, 350] width 30 height 30
click at [390, 350] on span at bounding box center [394, 350] width 30 height 30
click at [390, 387] on span "01" at bounding box center [394, 387] width 33 height 31
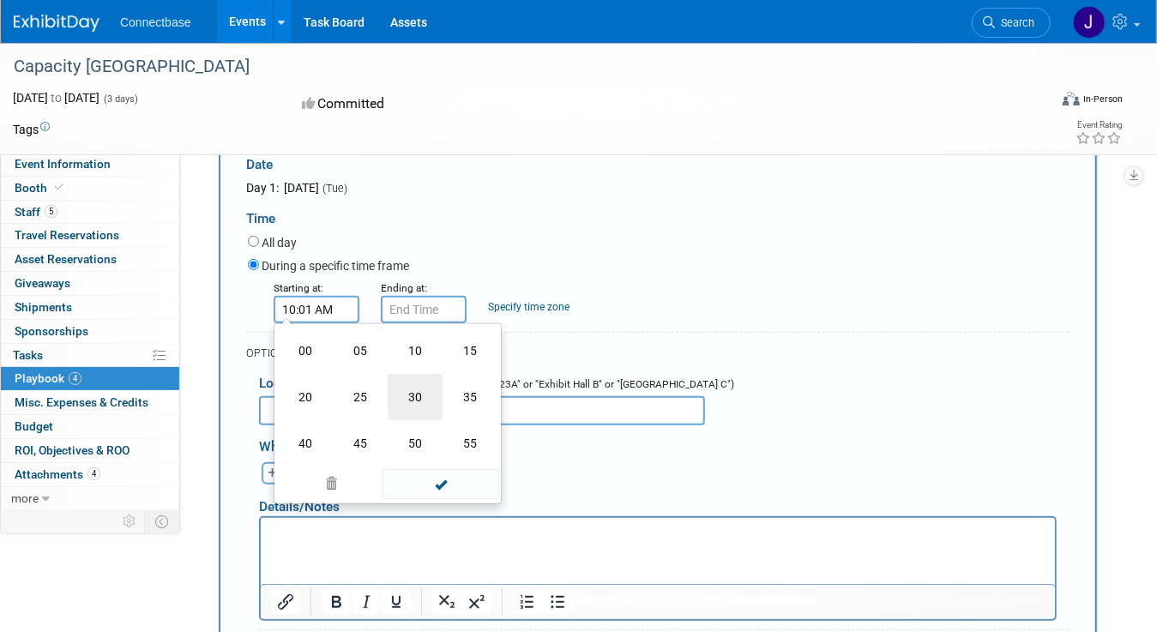
click at [406, 394] on td "30" at bounding box center [415, 397] width 55 height 46
type input "10:30 AM"
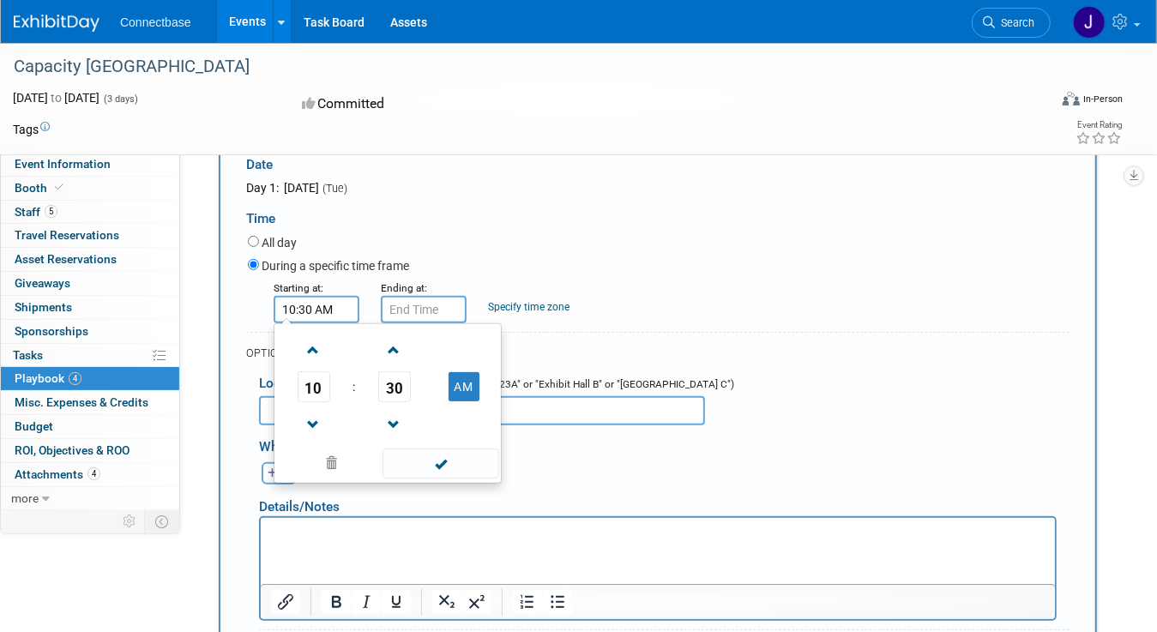
click at [457, 467] on span at bounding box center [441, 464] width 116 height 30
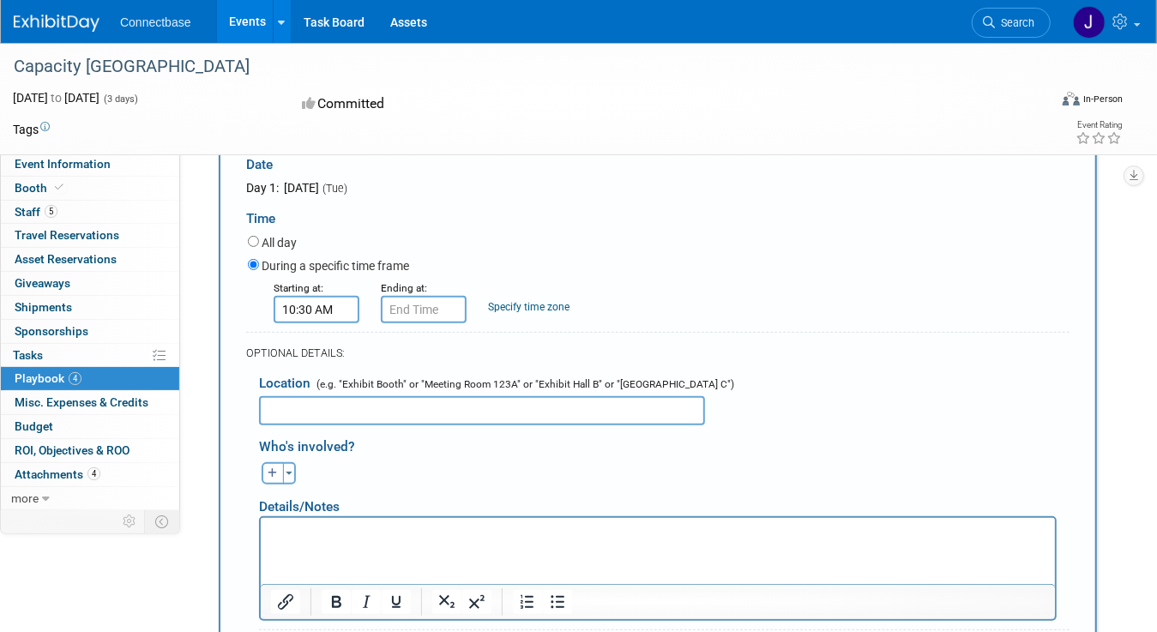
click at [319, 408] on input "text" at bounding box center [482, 410] width 446 height 29
type input "PBR2"
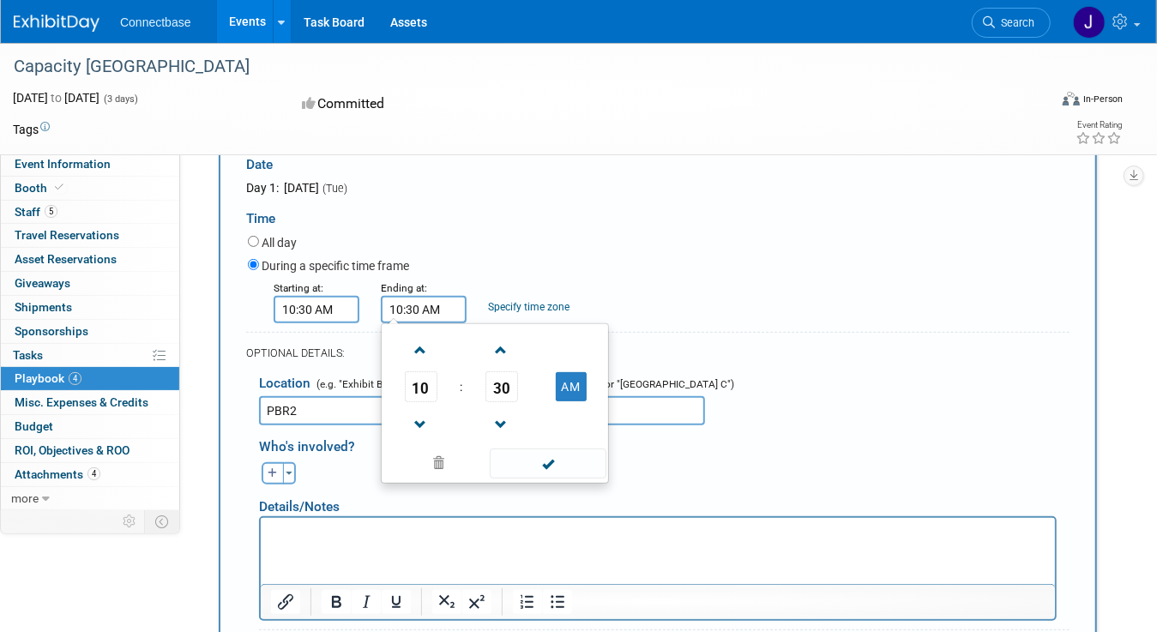
click at [397, 317] on div "10:30 AM 10 : 30 AM 12 01 02 03 04 05 06 07 08 09 10 11 00 05 10 15 20 25 30 35…" at bounding box center [424, 309] width 86 height 27
click at [418, 356] on span at bounding box center [421, 350] width 30 height 30
click at [508, 386] on span "30" at bounding box center [502, 387] width 33 height 31
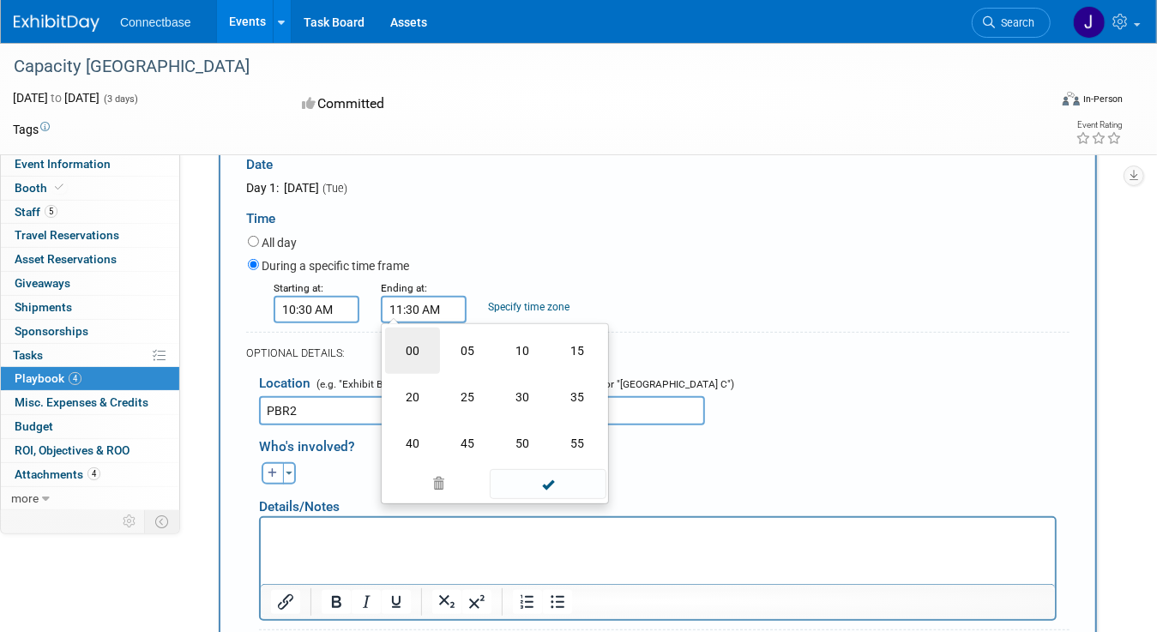
click at [426, 349] on td "00" at bounding box center [412, 351] width 55 height 46
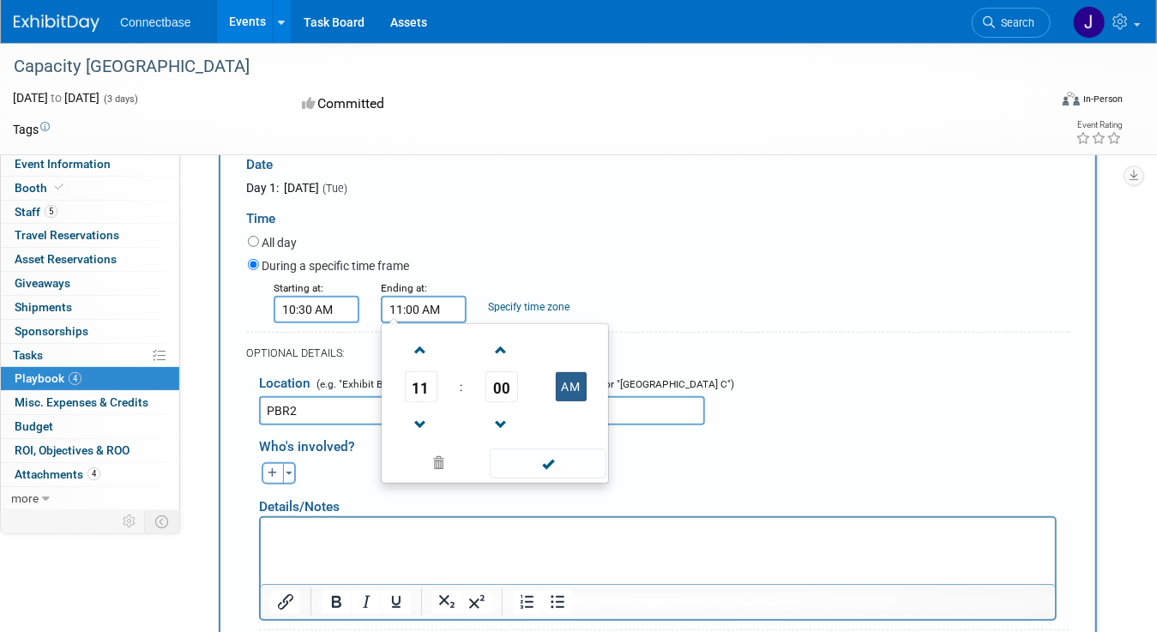
click at [577, 384] on button "AM" at bounding box center [571, 386] width 31 height 29
click at [576, 391] on button "PM" at bounding box center [571, 386] width 31 height 29
type input "11:00 AM"
click at [520, 462] on span at bounding box center [548, 464] width 116 height 30
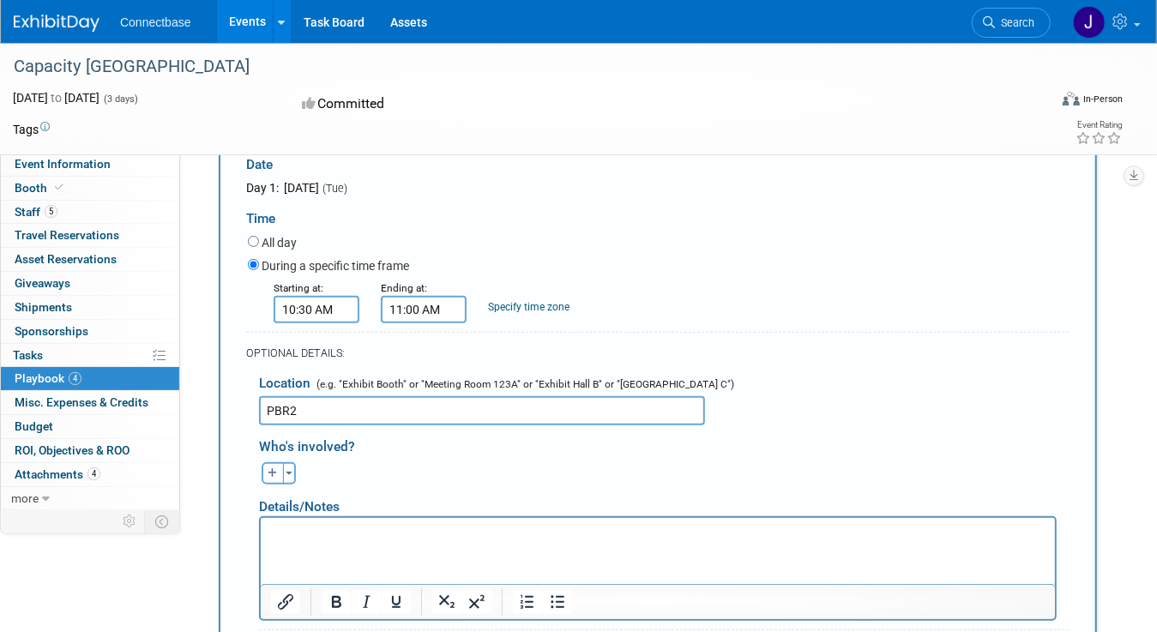
click at [271, 468] on icon "button" at bounding box center [273, 473] width 10 height 10
select select
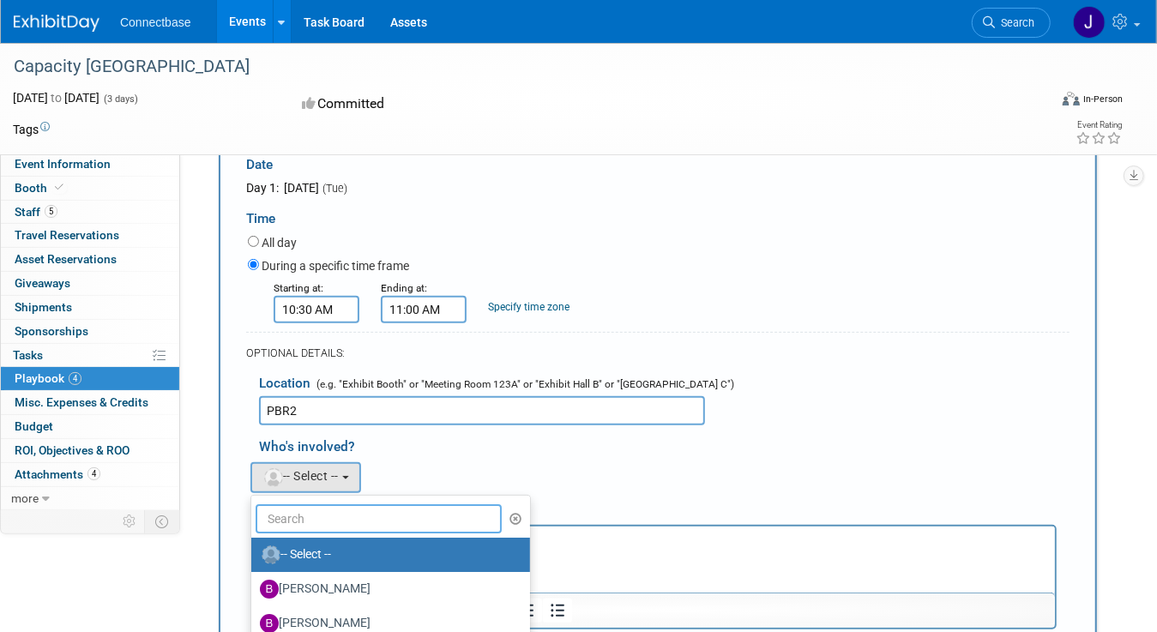
click at [286, 508] on input "text" at bounding box center [379, 519] width 246 height 29
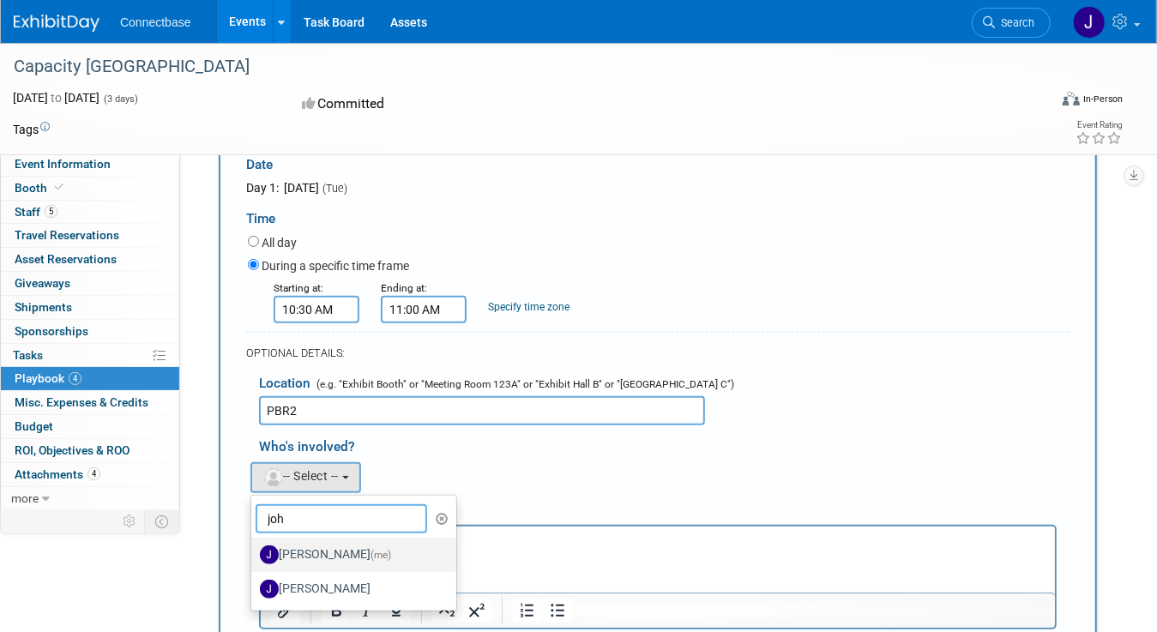
type input "joh"
click at [308, 546] on label "[PERSON_NAME] (me)" at bounding box center [349, 554] width 179 height 27
click at [254, 547] on input "[PERSON_NAME] (me)" at bounding box center [248, 552] width 11 height 11
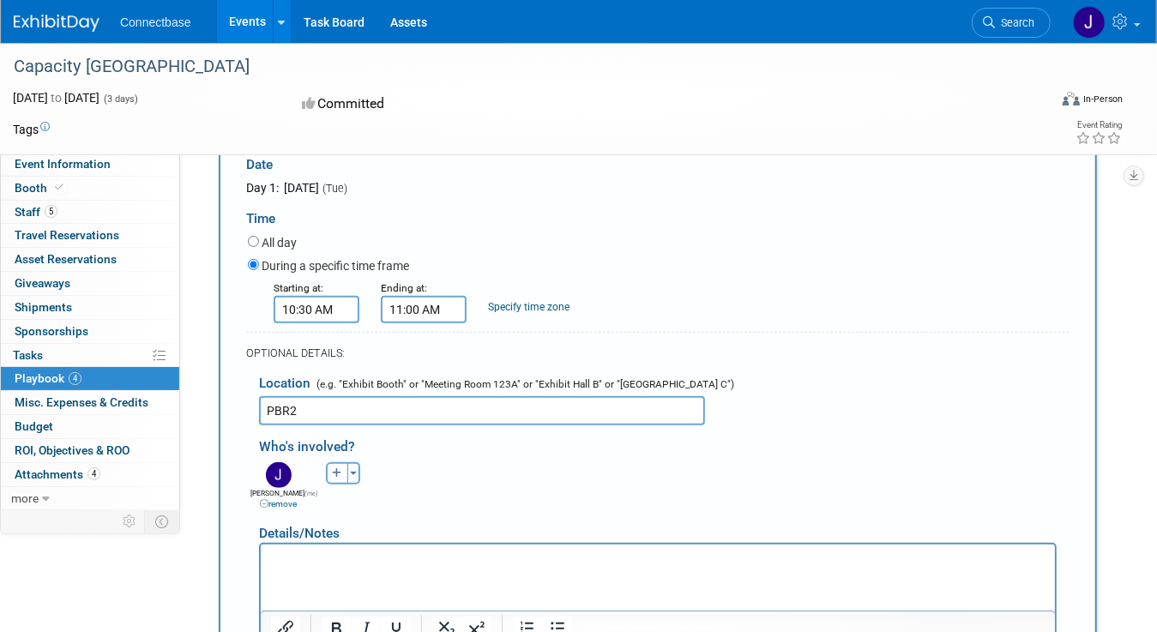
click at [339, 470] on icon "button" at bounding box center [337, 473] width 10 height 10
select select
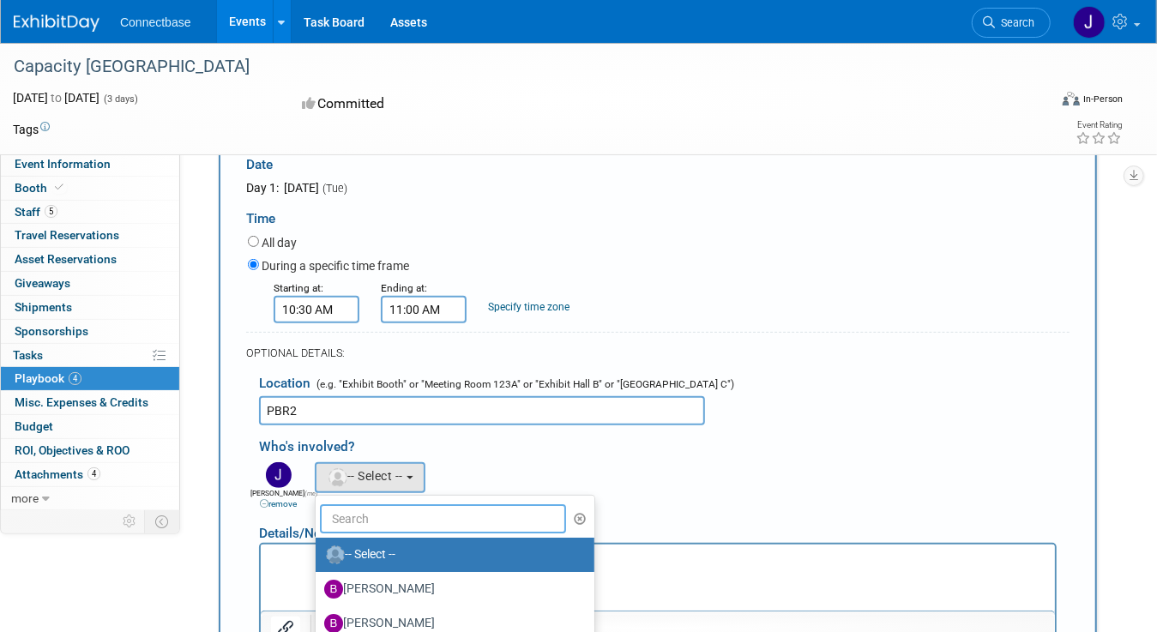
click at [366, 517] on input "text" at bounding box center [443, 519] width 246 height 29
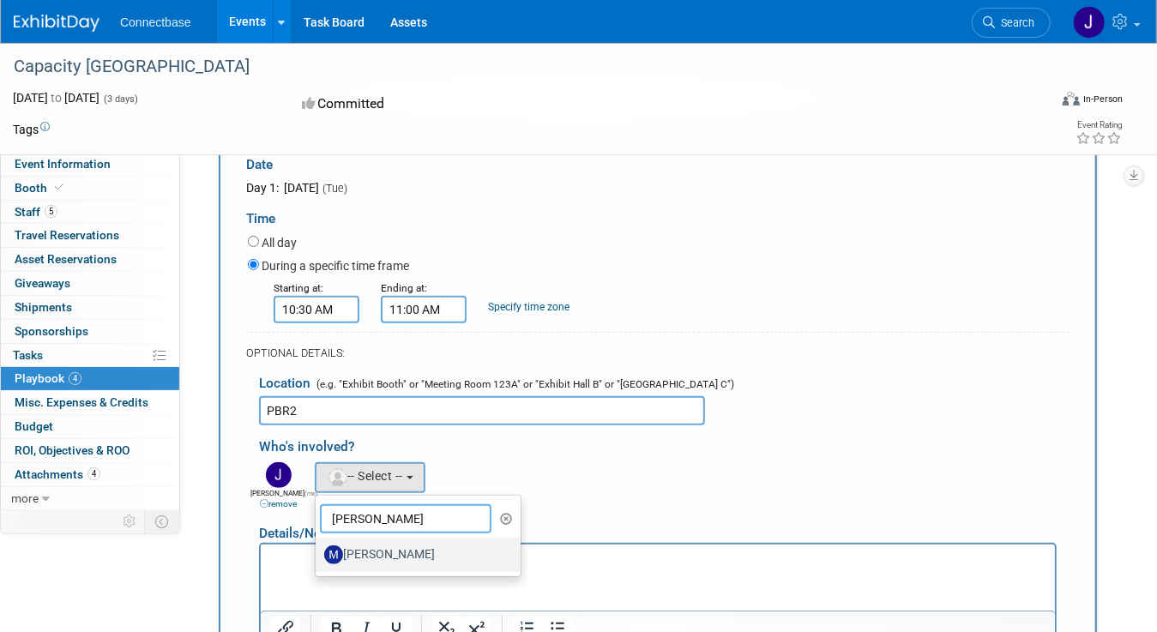
type input "[PERSON_NAME]"
click at [383, 548] on label "[PERSON_NAME]" at bounding box center [413, 554] width 179 height 27
click at [318, 548] on input "[PERSON_NAME]" at bounding box center [312, 552] width 11 height 11
select select "22cb8122-768e-48d5-ad7f-0845f03719de"
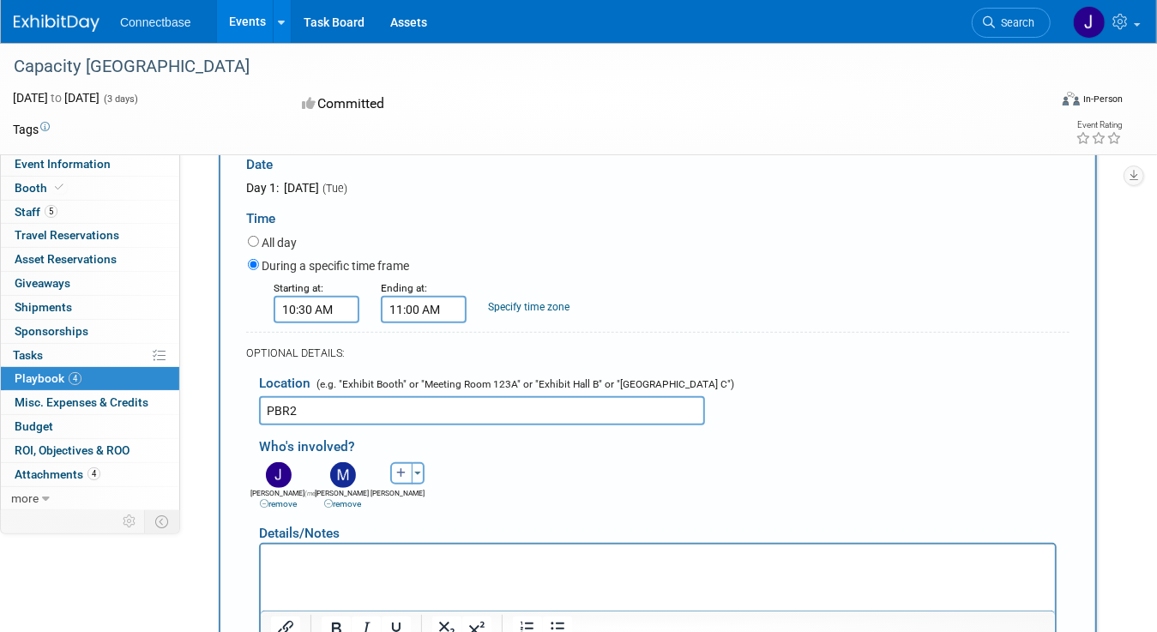
click at [404, 469] on icon "button" at bounding box center [401, 473] width 10 height 10
select select
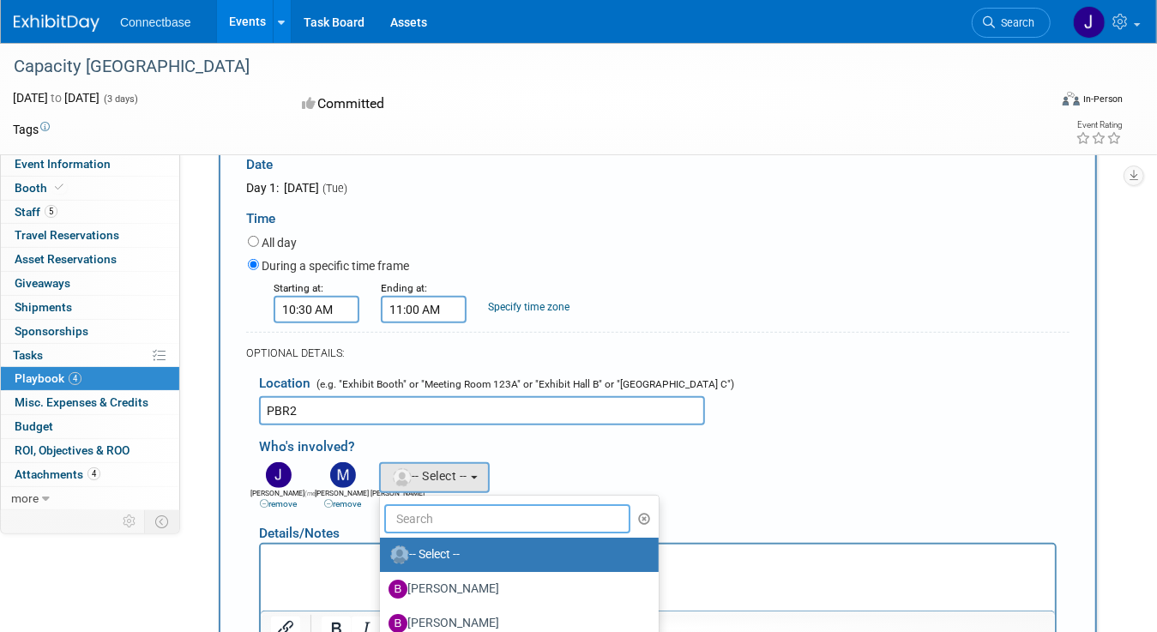
click at [384, 508] on input "text" at bounding box center [507, 519] width 246 height 29
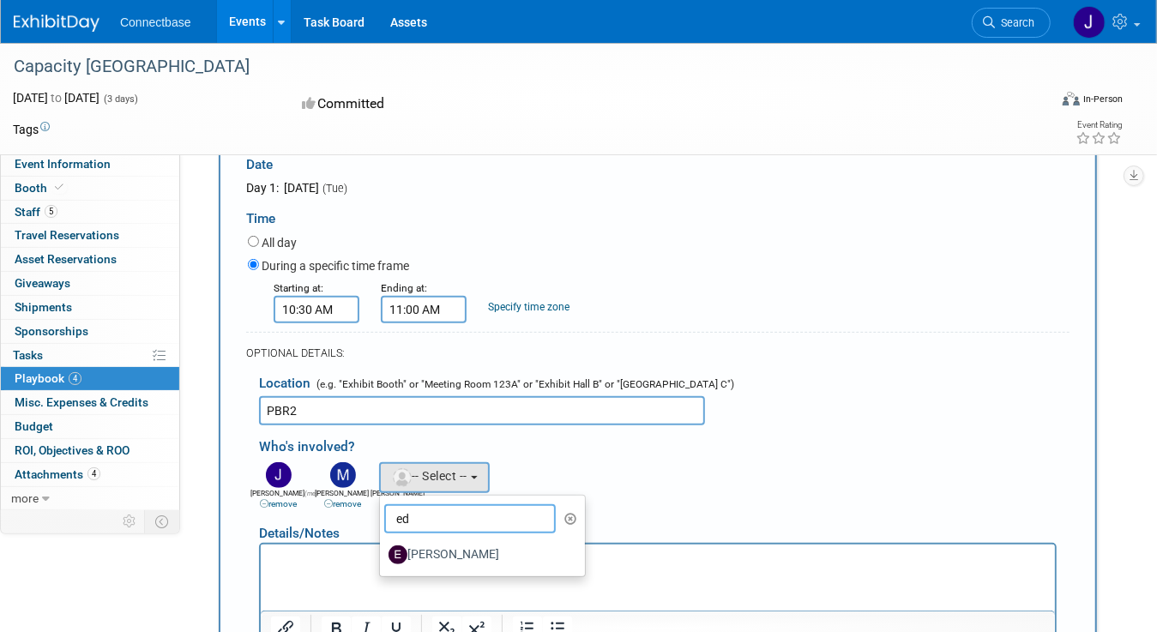
type input "e"
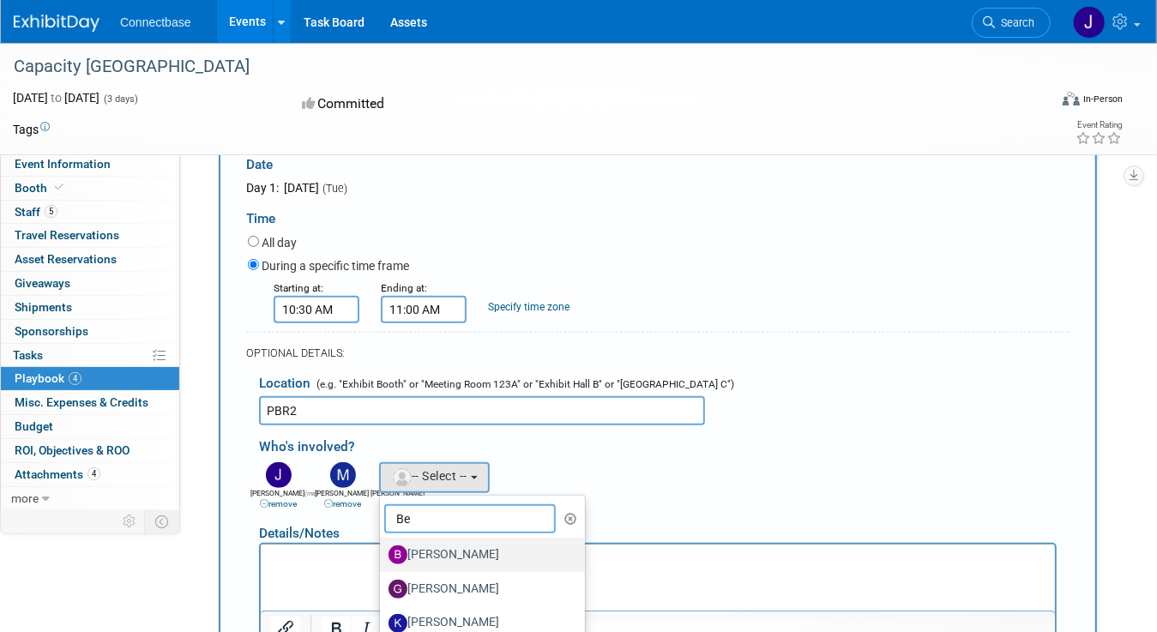
type input "Be"
click at [438, 542] on label "[PERSON_NAME]" at bounding box center [478, 554] width 179 height 27
click at [383, 547] on input "[PERSON_NAME]" at bounding box center [377, 552] width 11 height 11
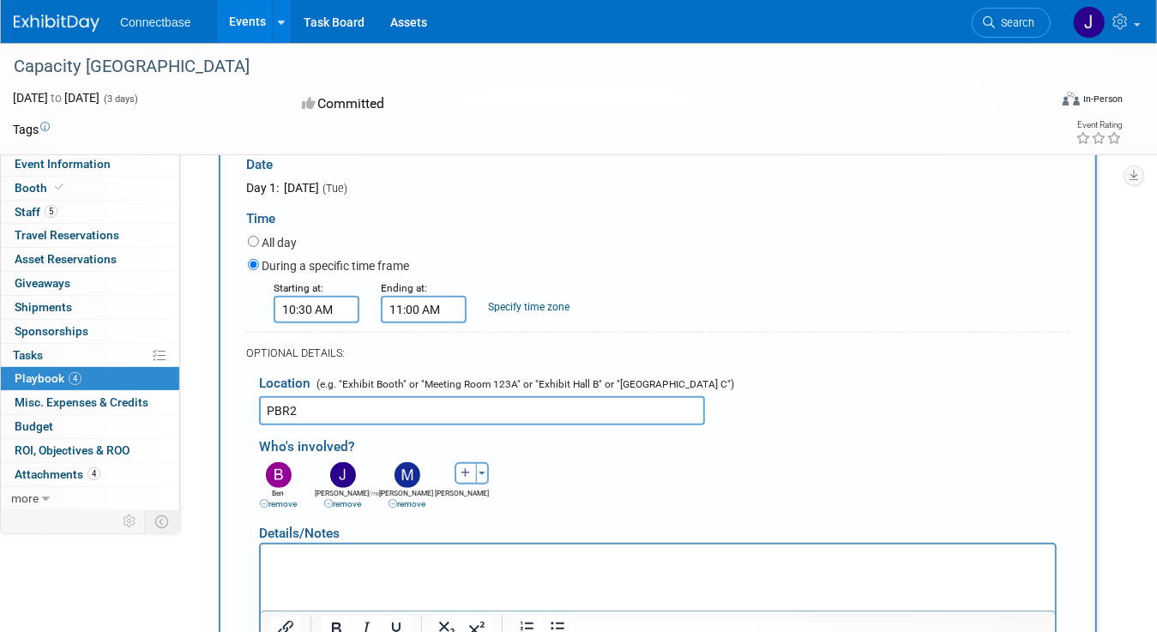
click at [310, 560] on p "Rich Text Area. Press ALT-0 for help." at bounding box center [657, 559] width 775 height 17
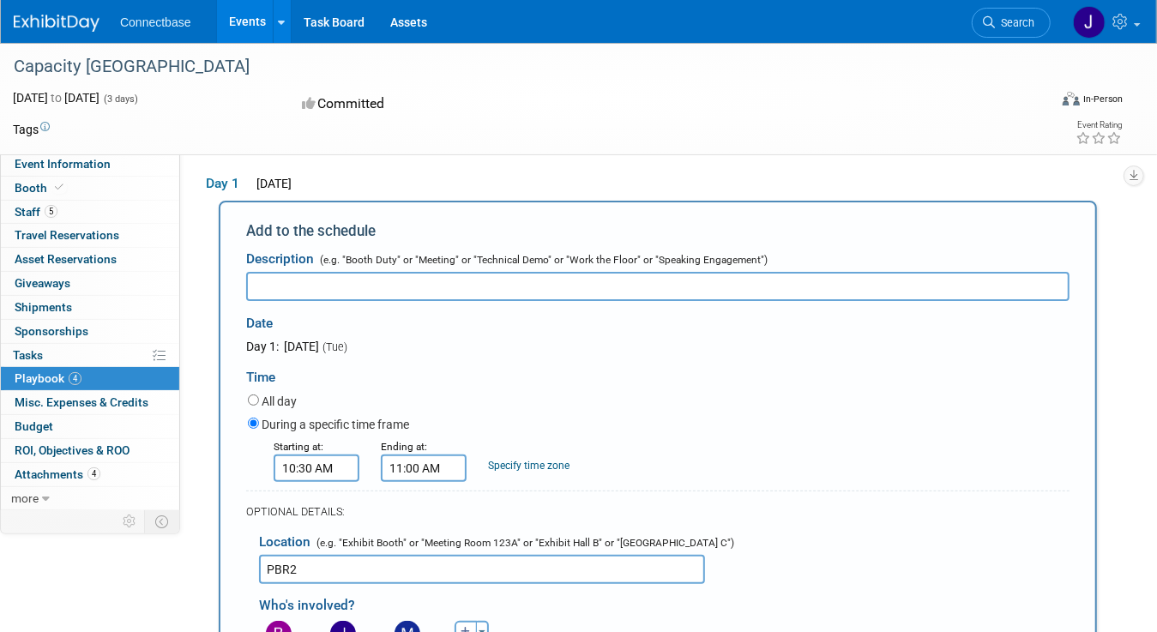
scroll to position [56, 0]
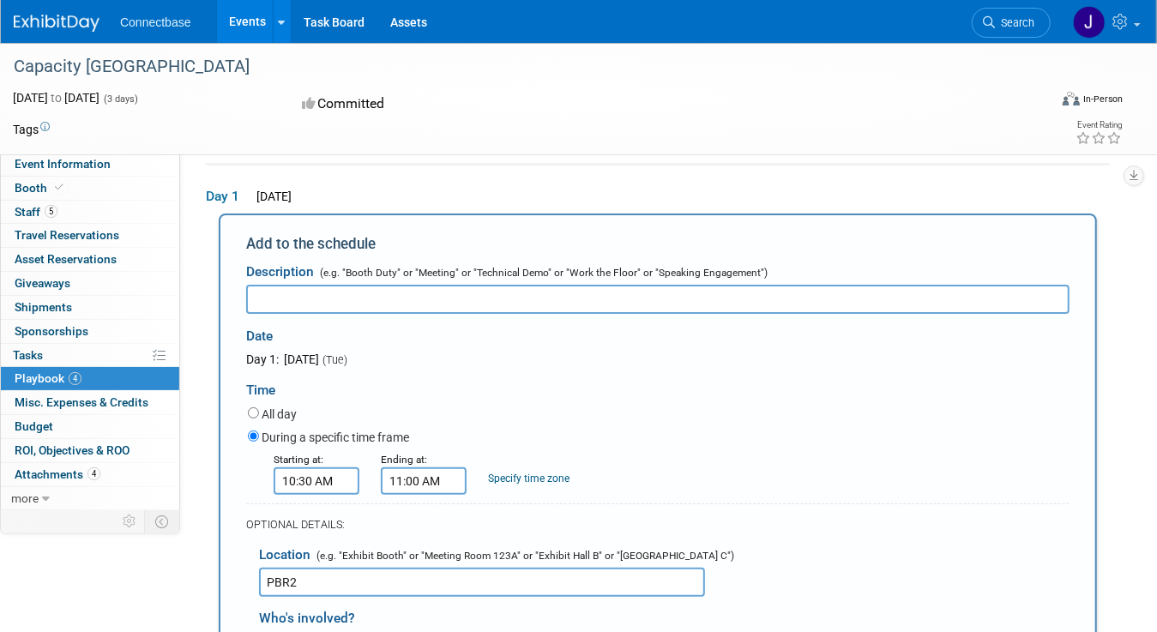
click at [275, 305] on input "text" at bounding box center [658, 299] width 824 height 29
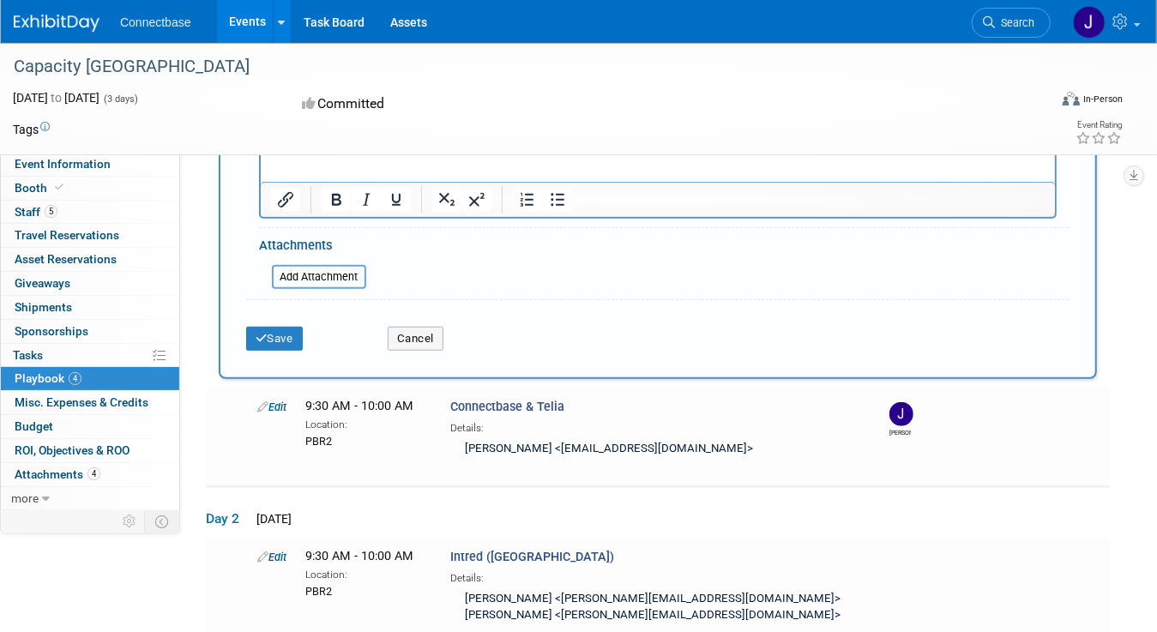
scroll to position [656, 0]
type input "Ielo ([GEOGRAPHIC_DATA])"
click at [274, 333] on button "Save" at bounding box center [274, 339] width 57 height 24
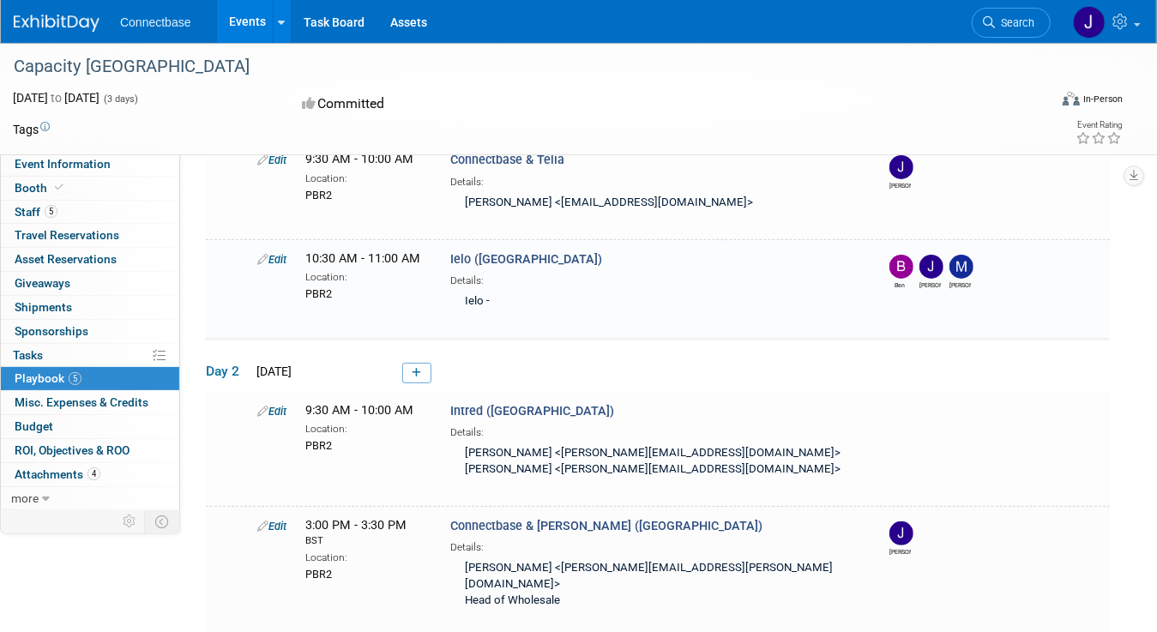
scroll to position [154, 0]
